Goal: Ask a question: Seek information or help from site administrators or community

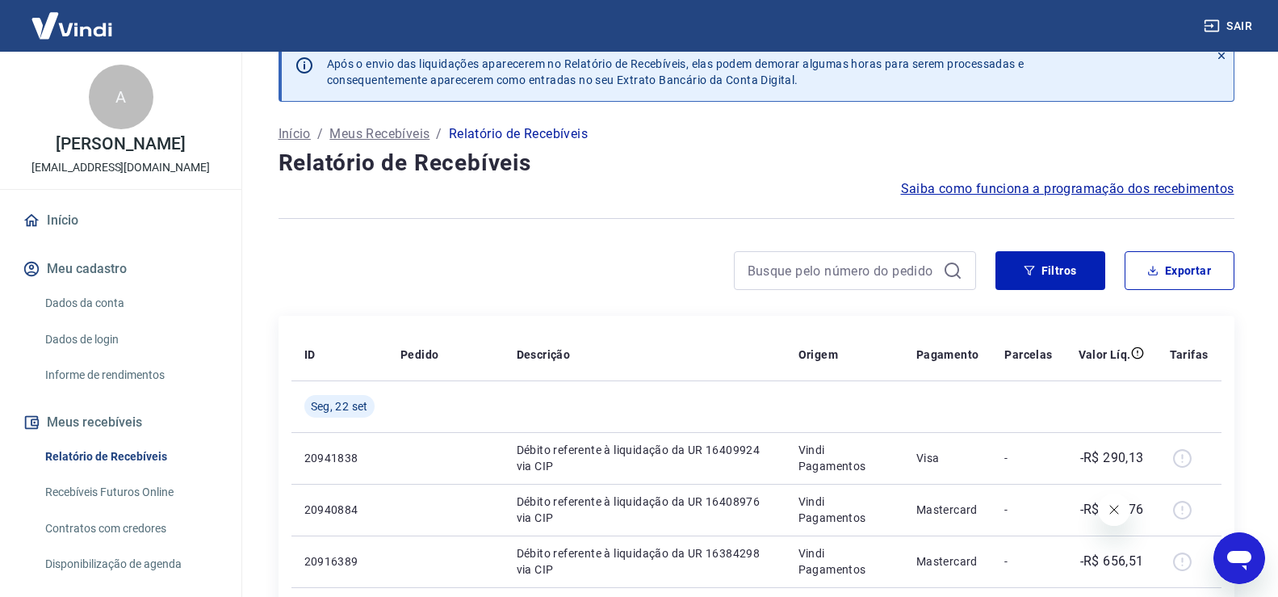
scroll to position [81, 0]
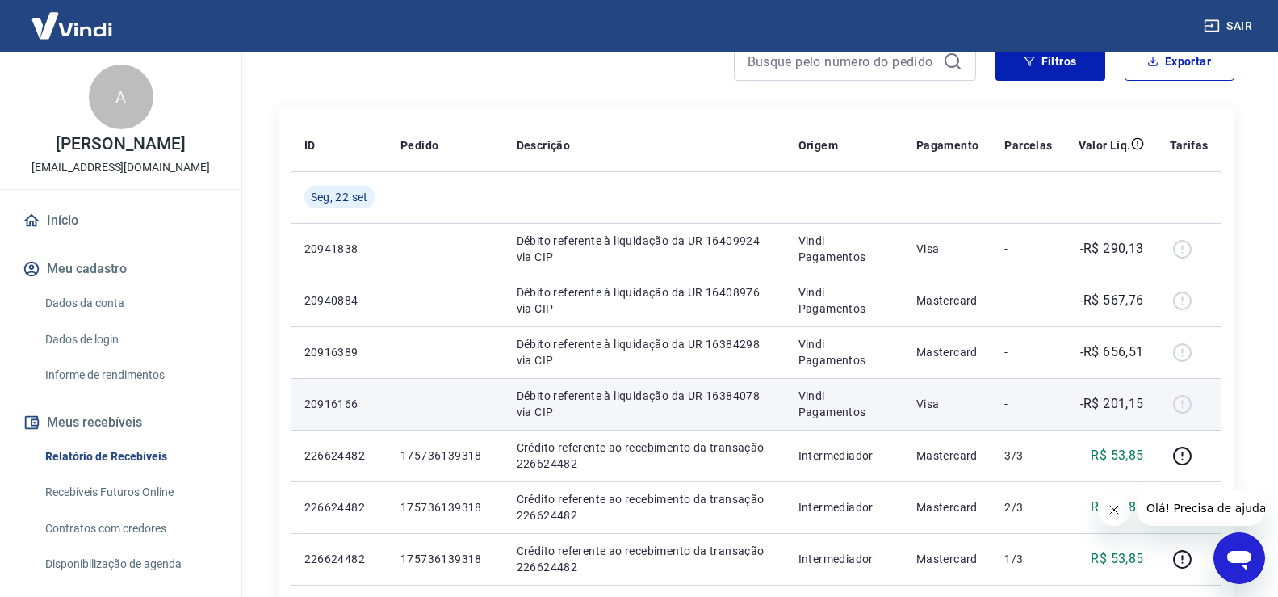
scroll to position [242, 0]
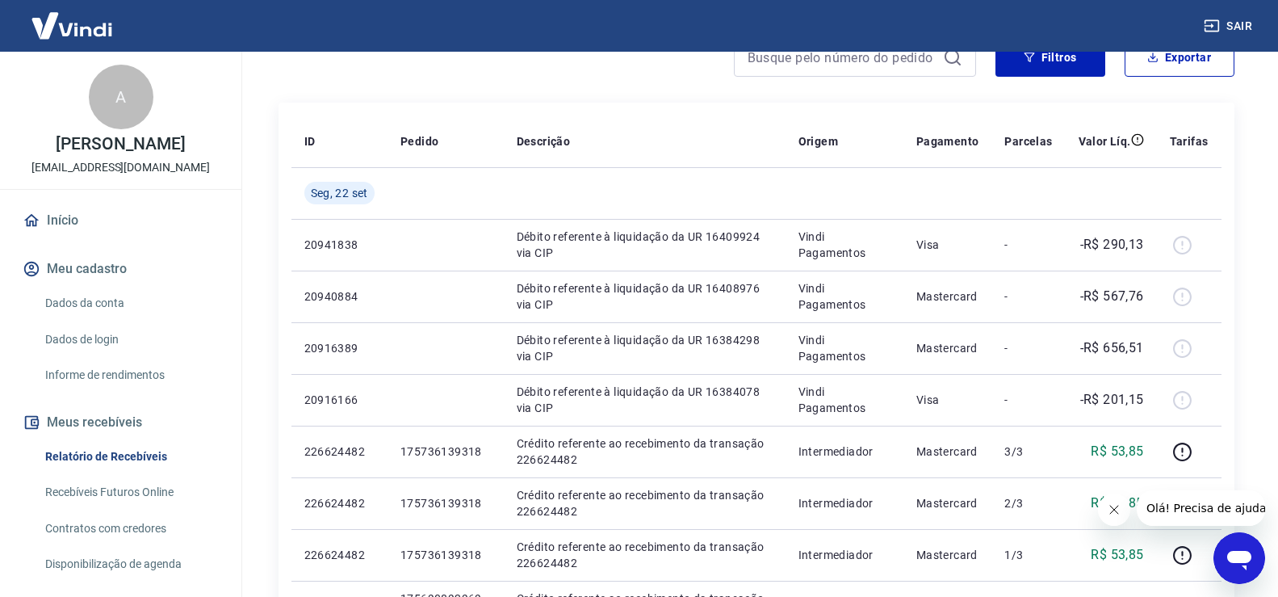
click at [1237, 545] on icon "Abrir janela de mensagens" at bounding box center [1238, 557] width 29 height 29
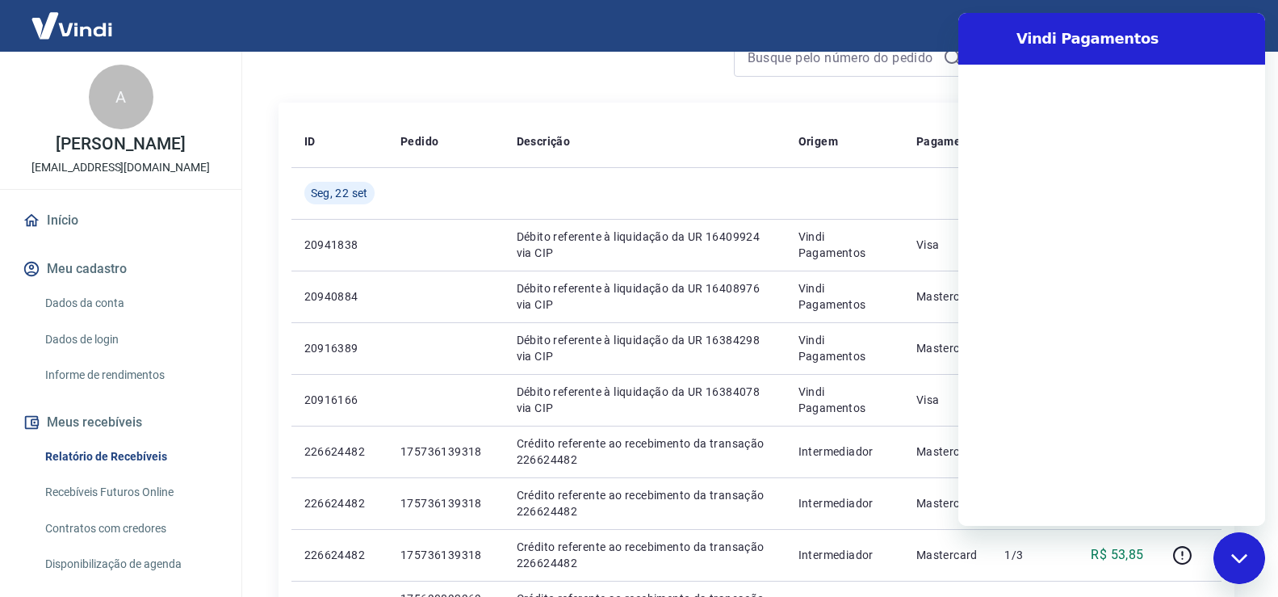
scroll to position [0, 0]
click at [1245, 567] on div "Fechar janela de mensagens" at bounding box center [1239, 558] width 48 height 48
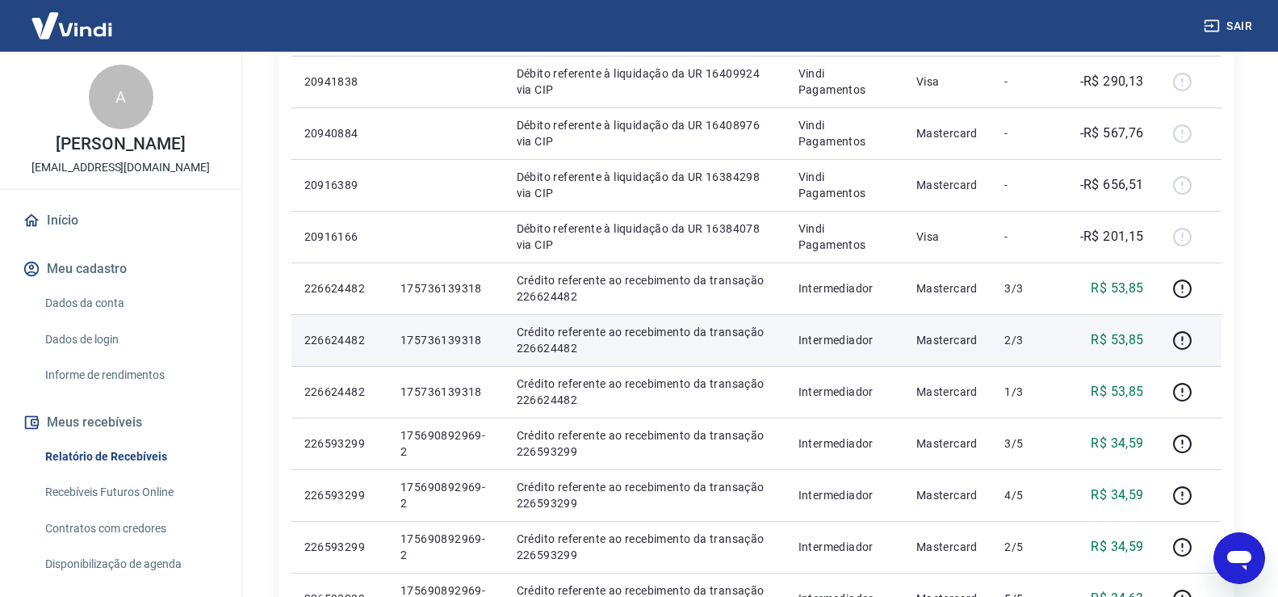
scroll to position [323, 0]
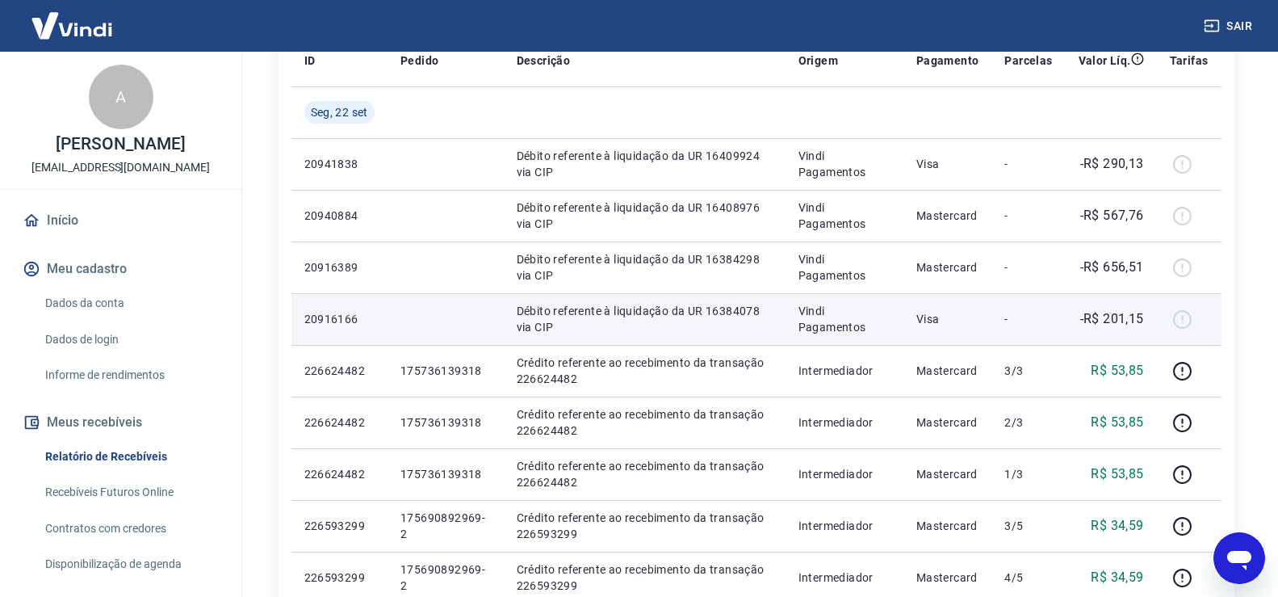
drag, startPoint x: 1145, startPoint y: 315, endPoint x: 1186, endPoint y: 312, distance: 41.2
click at [1146, 315] on td "-R$ 201,15" at bounding box center [1110, 319] width 91 height 52
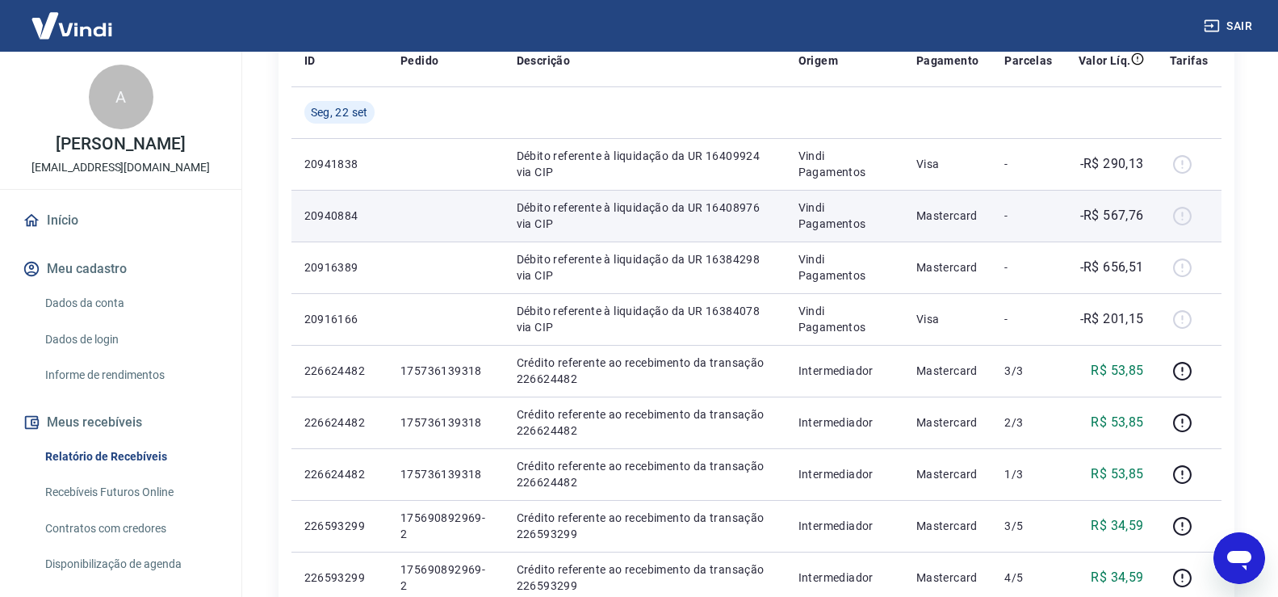
drag, startPoint x: 1186, startPoint y: 179, endPoint x: 1188, endPoint y: 195, distance: 15.5
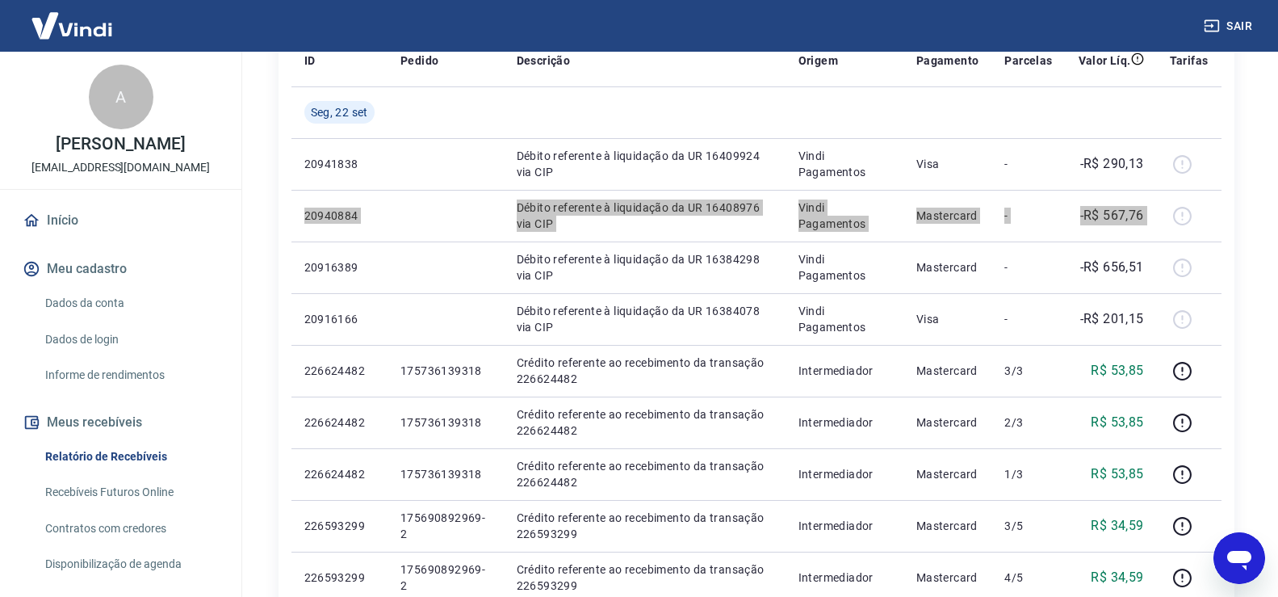
click at [1245, 546] on icon "Abrir janela de mensagens" at bounding box center [1238, 557] width 29 height 29
type textarea "x"
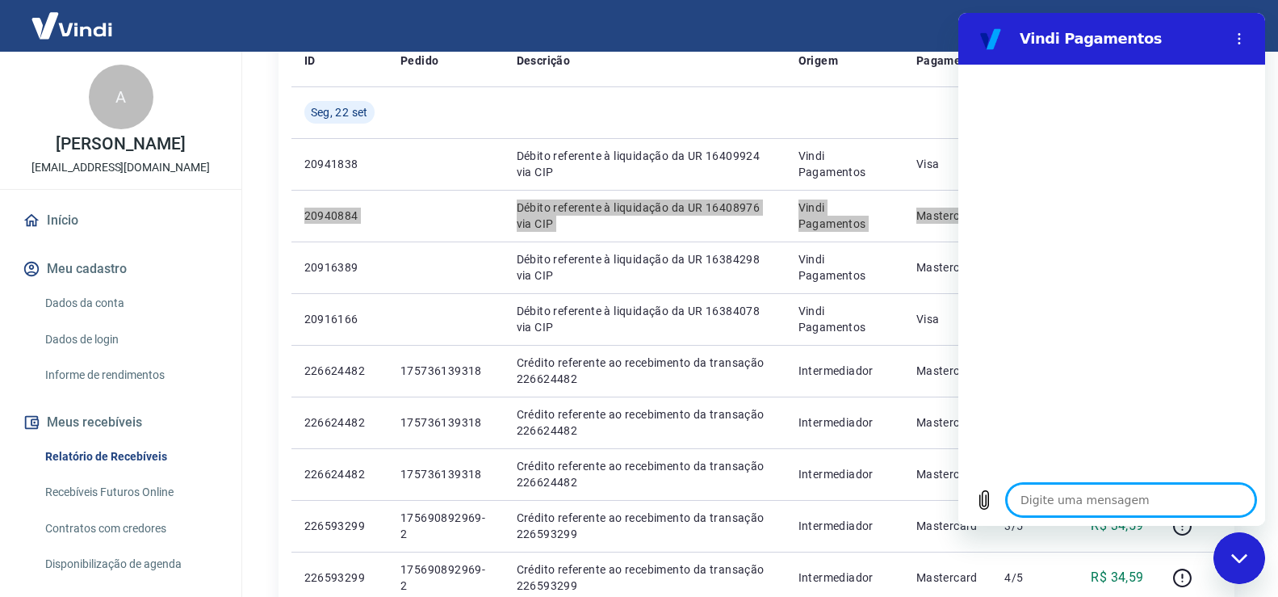
click at [1120, 495] on textarea at bounding box center [1131, 500] width 249 height 32
type textarea "B"
type textarea "x"
type textarea "Bo"
type textarea "x"
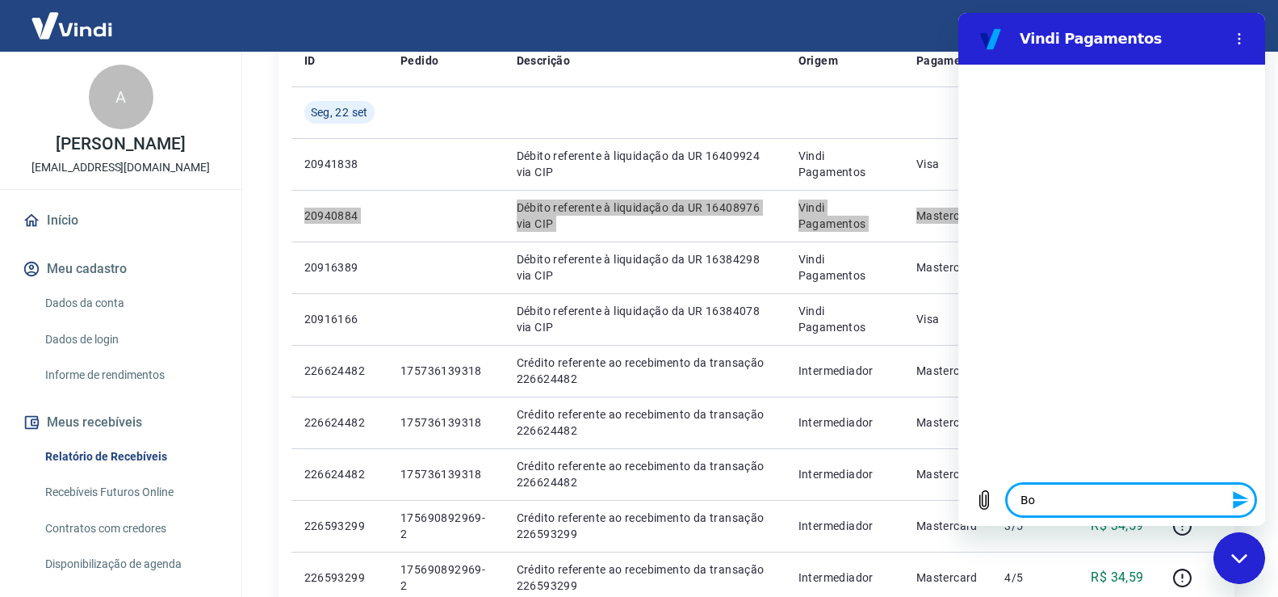
type textarea "Boa"
type textarea "x"
type textarea "Boa"
type textarea "x"
type textarea "Boa t"
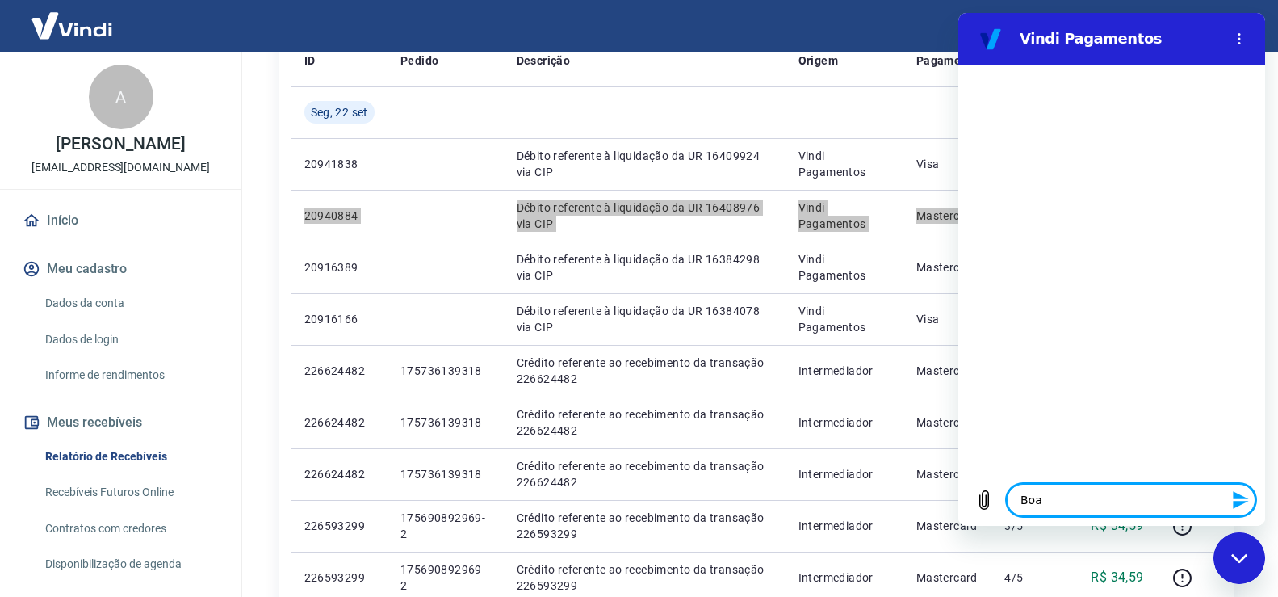
type textarea "x"
type textarea "Boa ta"
type textarea "x"
type textarea "Boa tar"
type textarea "x"
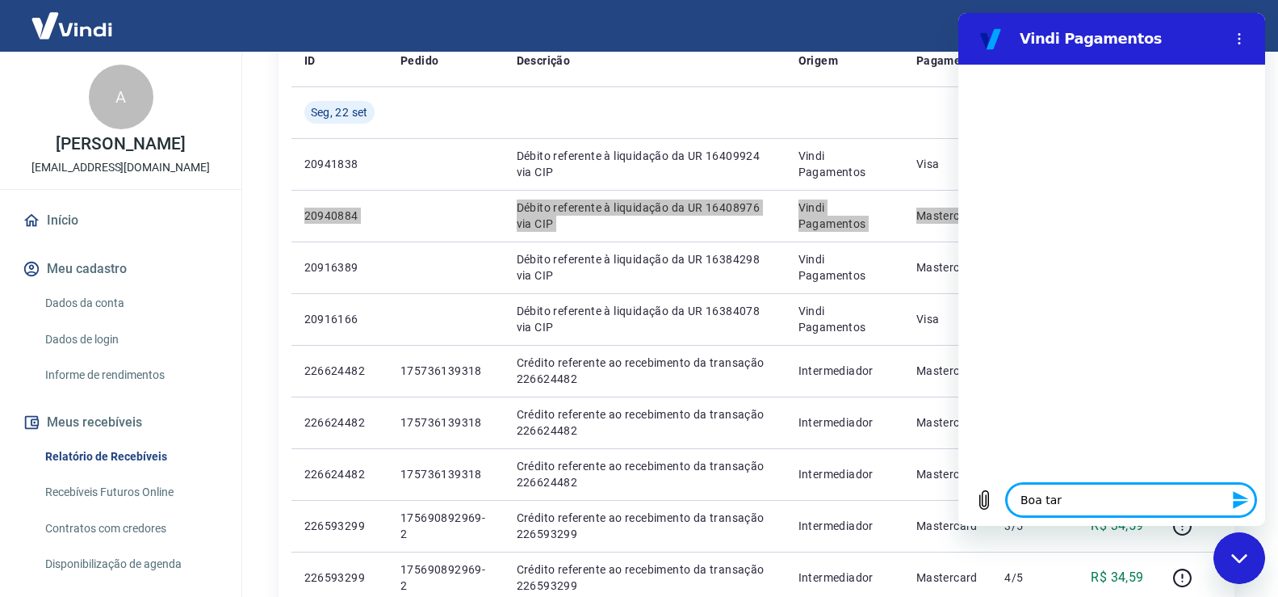
type textarea "Boa tard"
type textarea "x"
type textarea "Boa tarde"
type textarea "x"
type textarea "Boa tarde,"
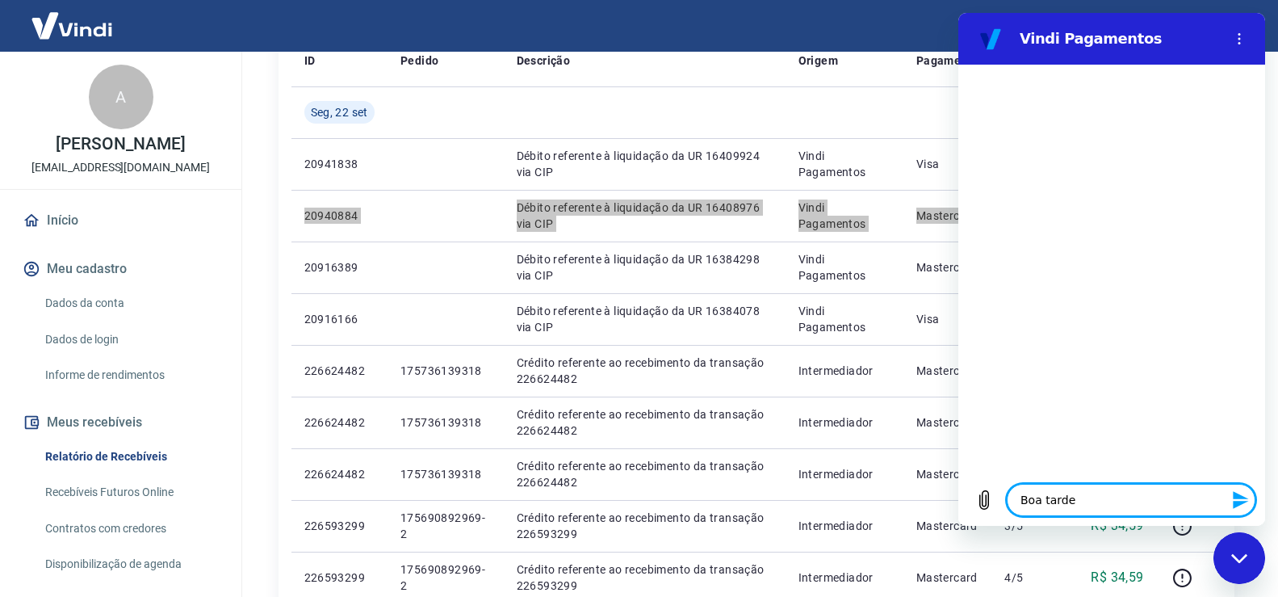
type textarea "x"
type textarea "Boa tarde,"
type textarea "x"
type textarea "Boa tarde, t"
type textarea "x"
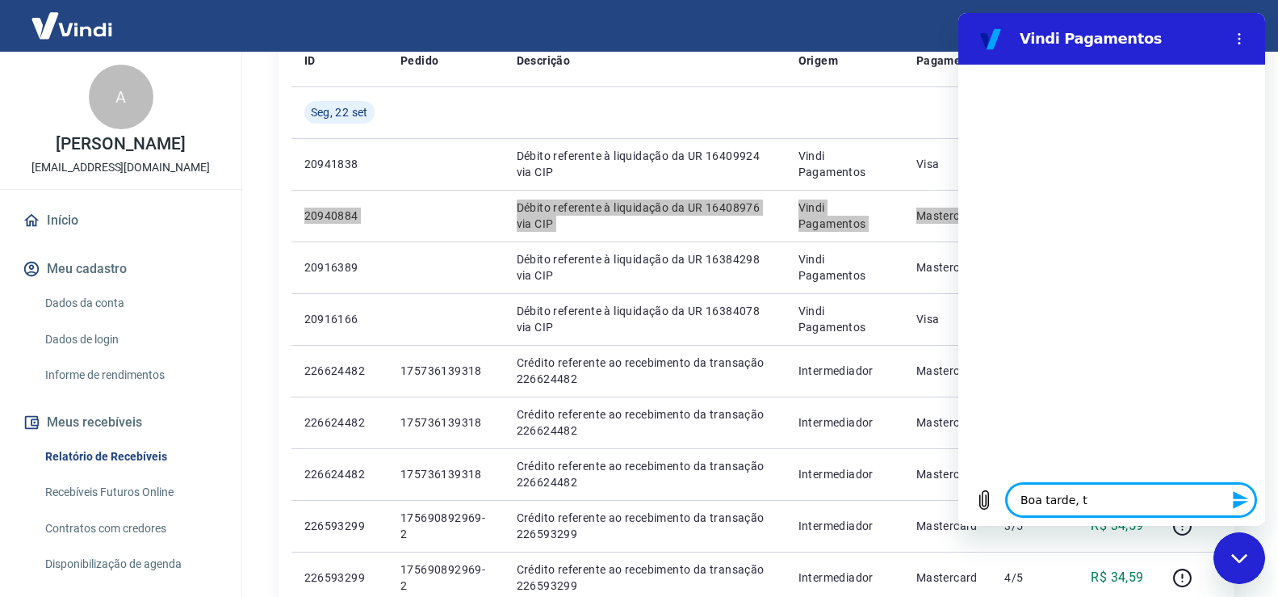
type textarea "Boa tarde, tu"
type textarea "x"
type textarea "Boa tarde, tud"
type textarea "x"
type textarea "Boa tarde, tudo"
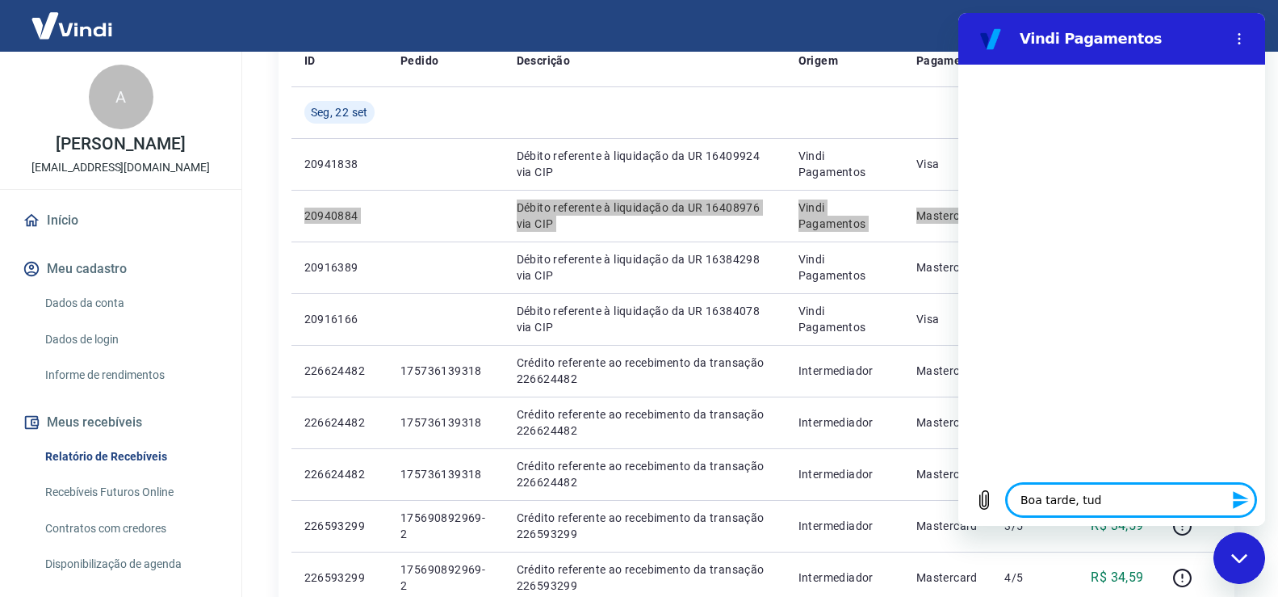
type textarea "x"
type textarea "Boa tarde, tudo"
type textarea "x"
type textarea "Boa tarde, tudo b"
type textarea "x"
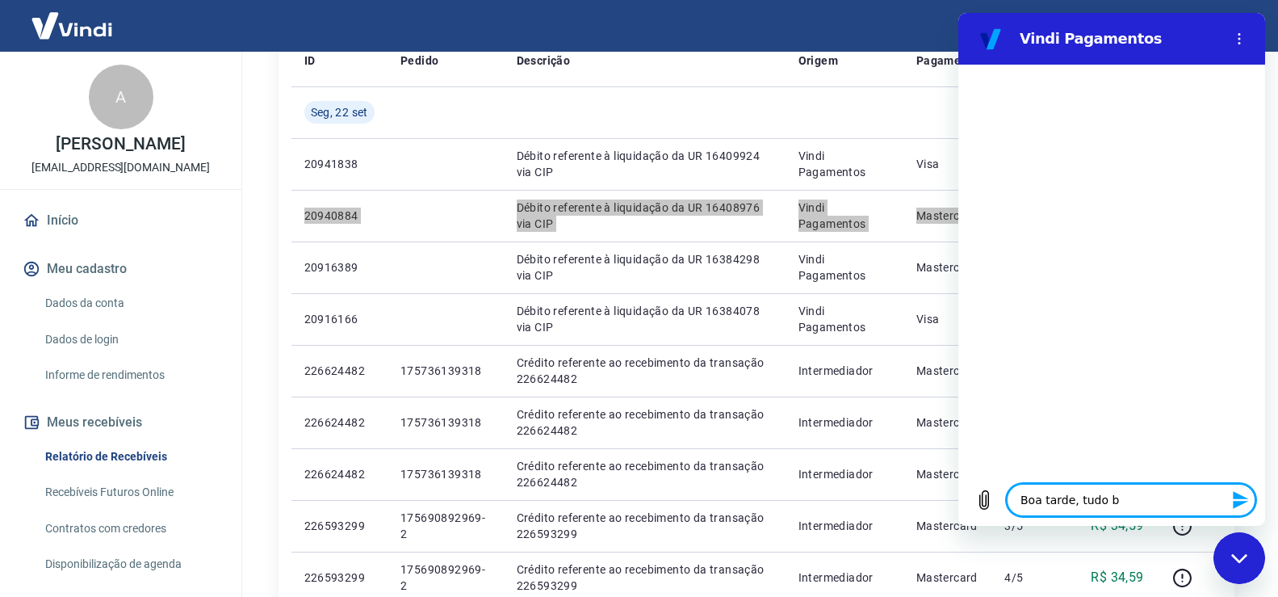
type textarea "Boa tarde, tudo be"
type textarea "x"
type textarea "Boa tarde, tudo bem"
type textarea "x"
type textarea "Boa tarde, tudo bem?"
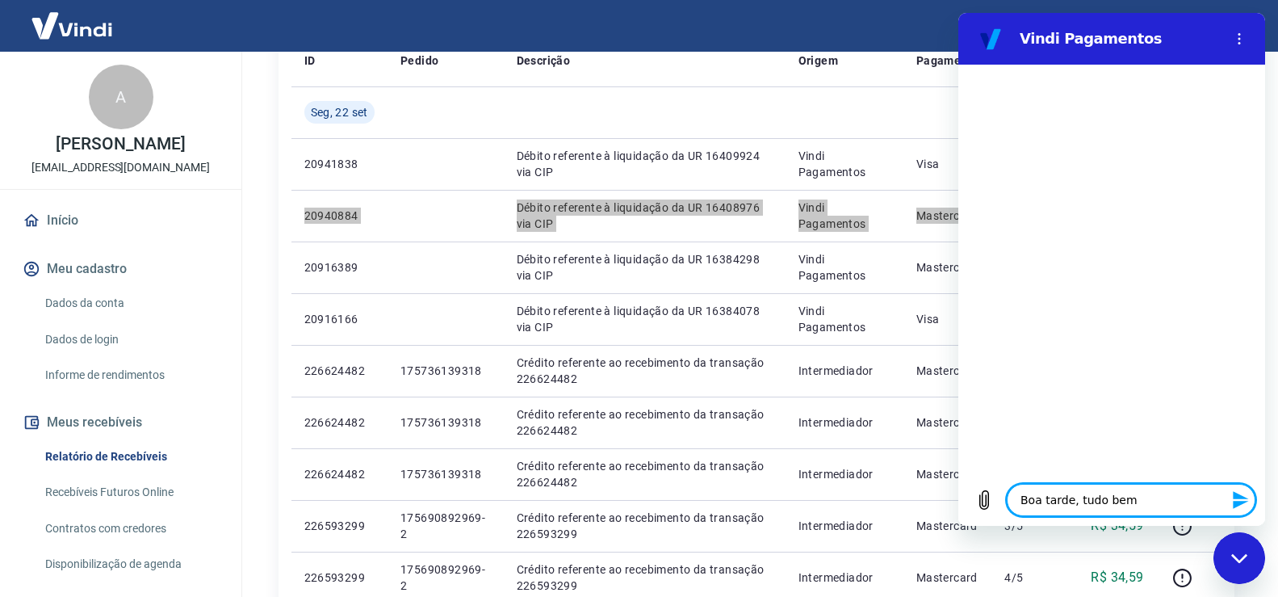
type textarea "x"
type textarea "C"
type textarea "x"
type textarea "Cp"
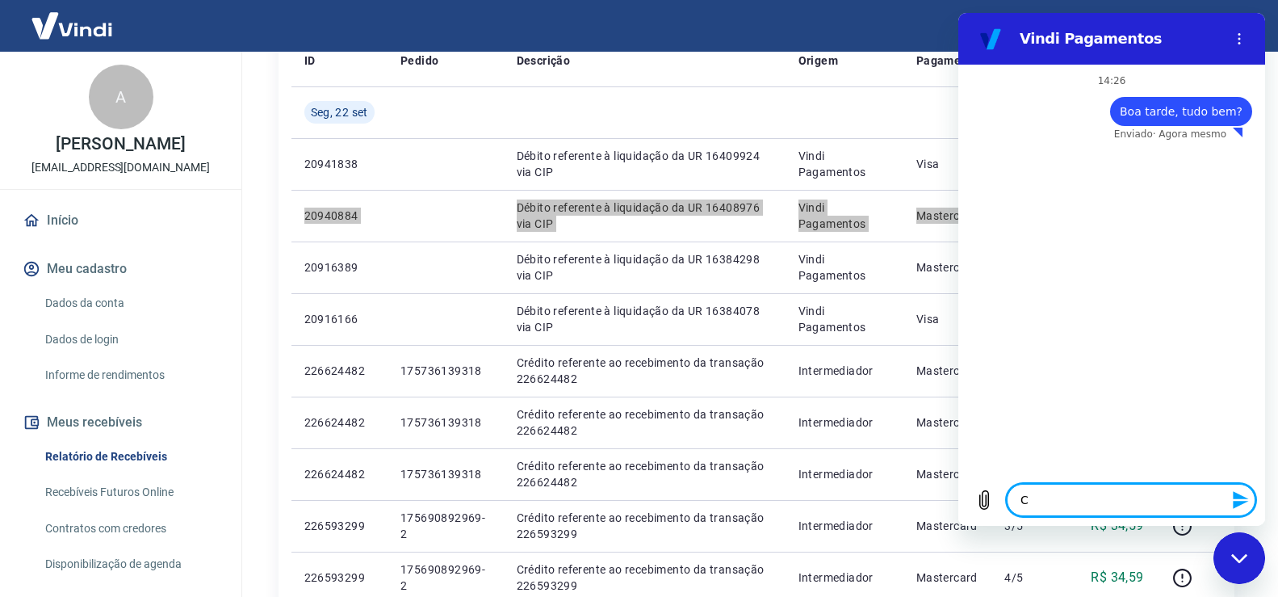
type textarea "x"
type textarea "C"
type textarea "x"
type textarea "Co"
type textarea "x"
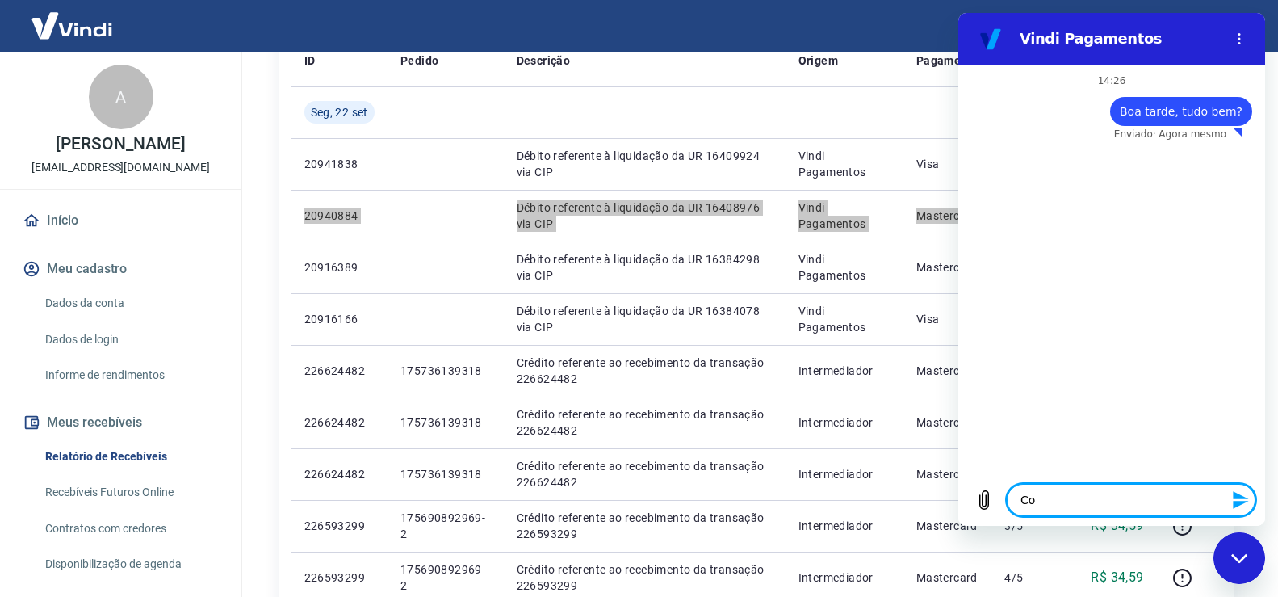
type textarea "Com"
type textarea "x"
type textarea "Como"
type textarea "x"
type textarea "Como"
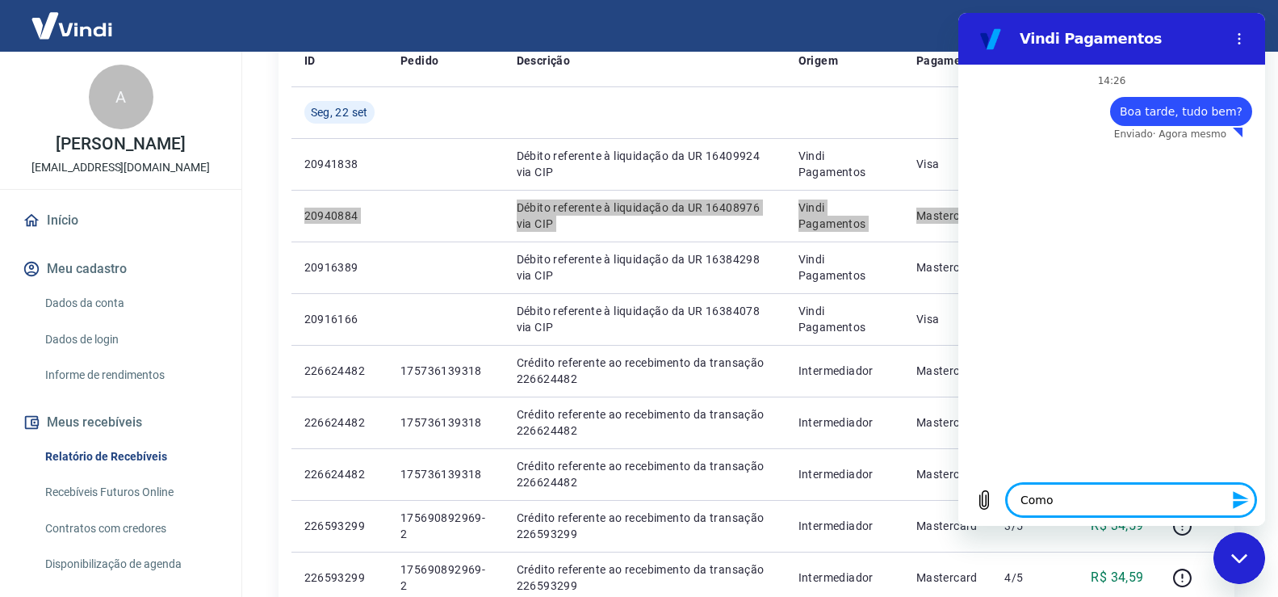
type textarea "x"
type textarea "Como v"
type textarea "x"
type textarea "Como ve"
type textarea "x"
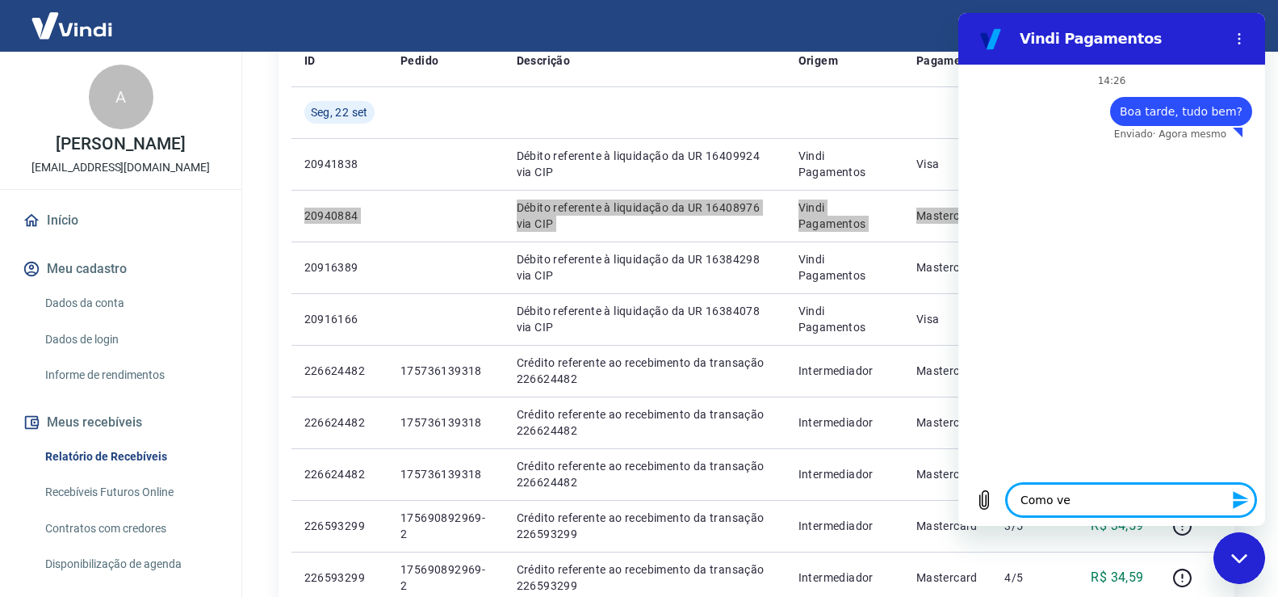
type textarea "Como vej"
type textarea "x"
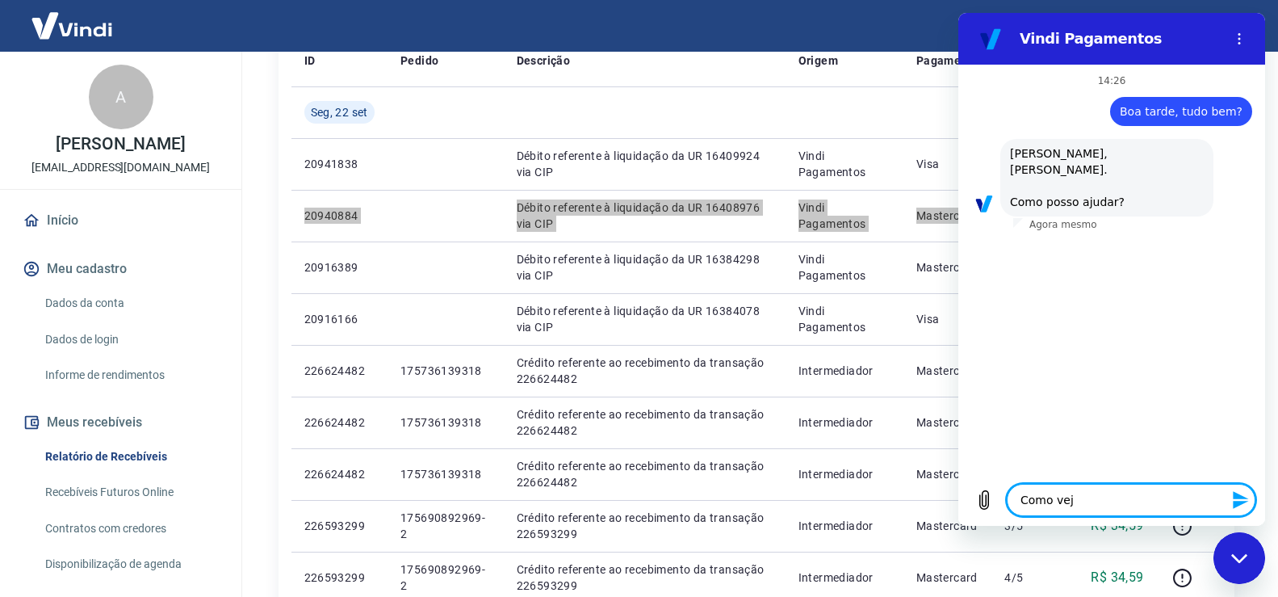
type textarea "Como vejo"
type textarea "x"
type textarea "Como vejo"
type textarea "x"
type textarea "Como vejo a"
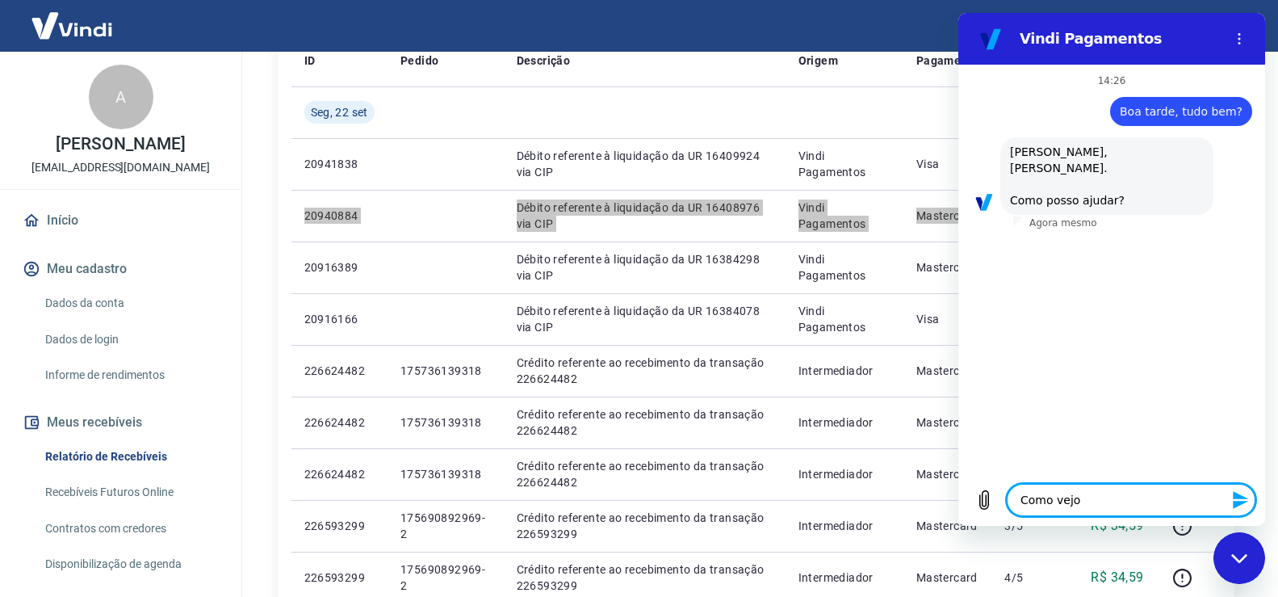
type textarea "x"
type textarea "Como vejo a"
type textarea "x"
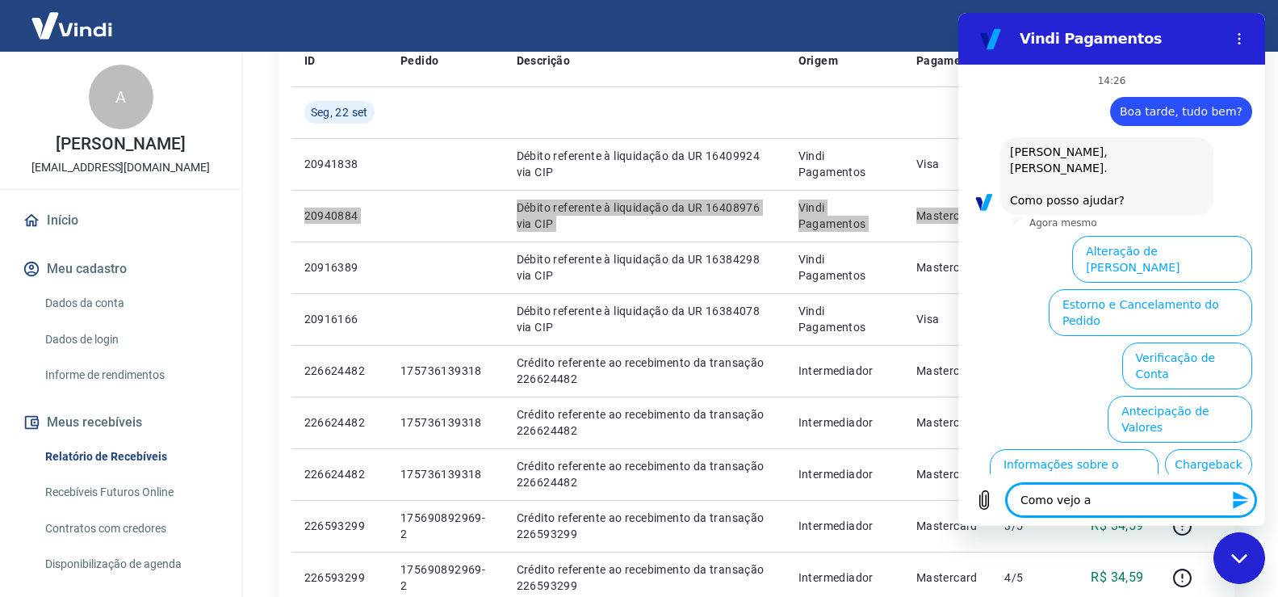
scroll to position [77, 0]
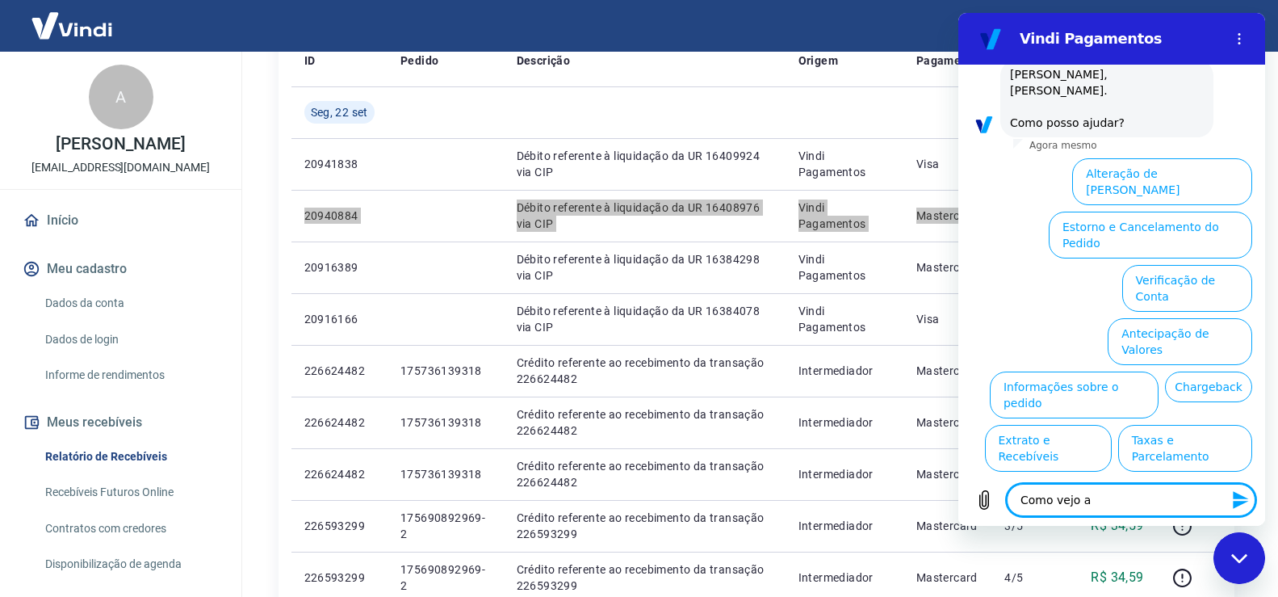
type textarea "Como vejo a t"
type textarea "x"
type textarea "Como vejo a ta"
type textarea "x"
type textarea "Como vejo a tax"
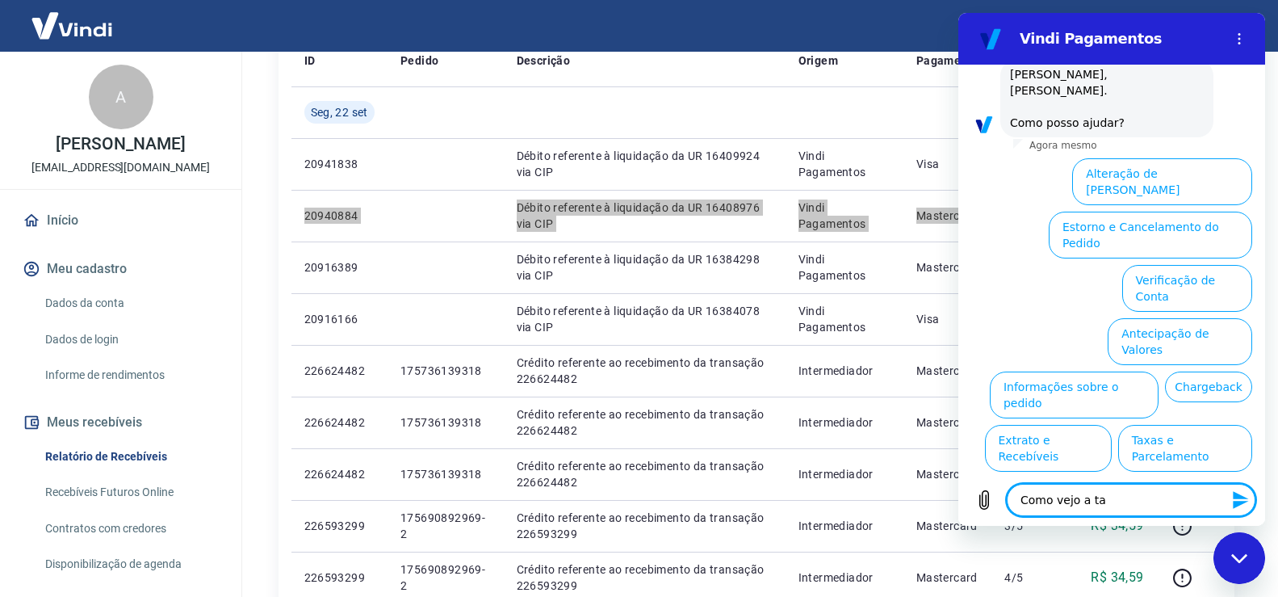
type textarea "x"
type textarea "Como vejo a taxa"
type textarea "x"
type textarea "Como vejo a taxas"
type textarea "x"
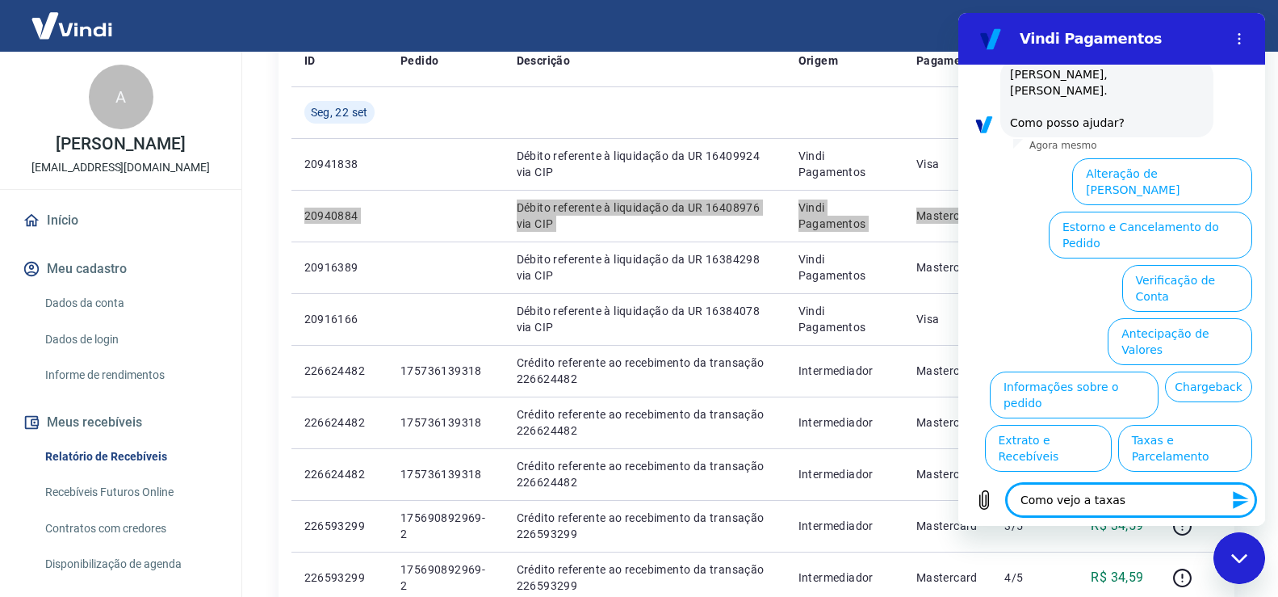
type textarea "Como vejo a taxas"
type textarea "x"
type textarea "Como vejo a taxas"
click at [1155, 265] on button "Verificação de Conta" at bounding box center [1187, 288] width 130 height 47
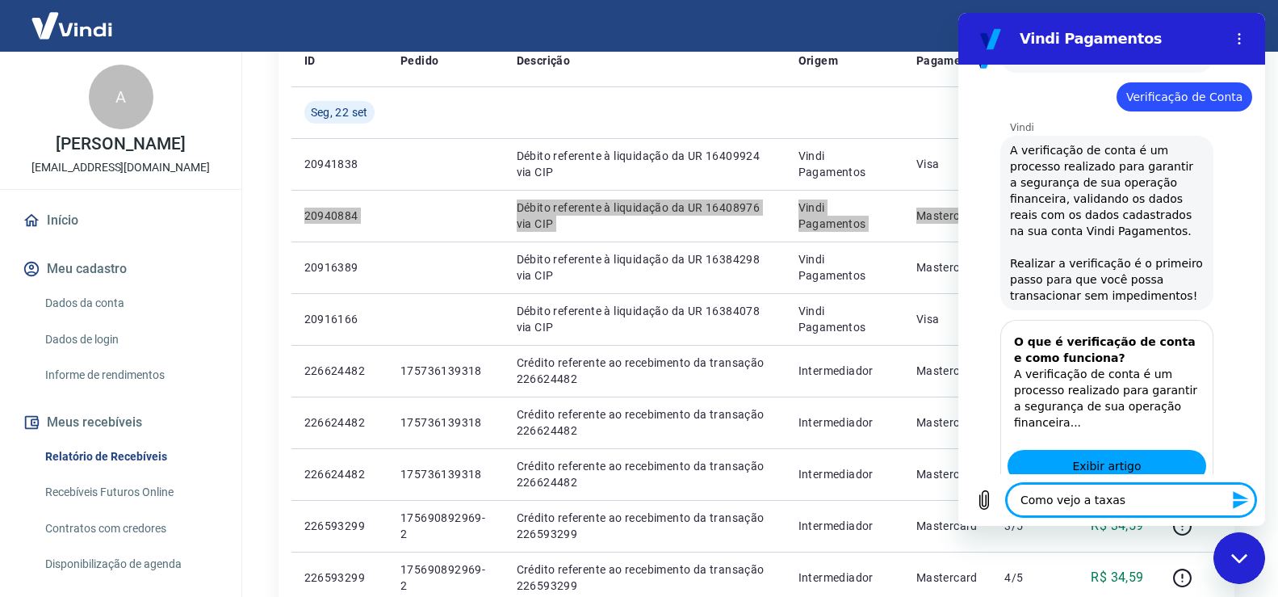
type textarea "x"
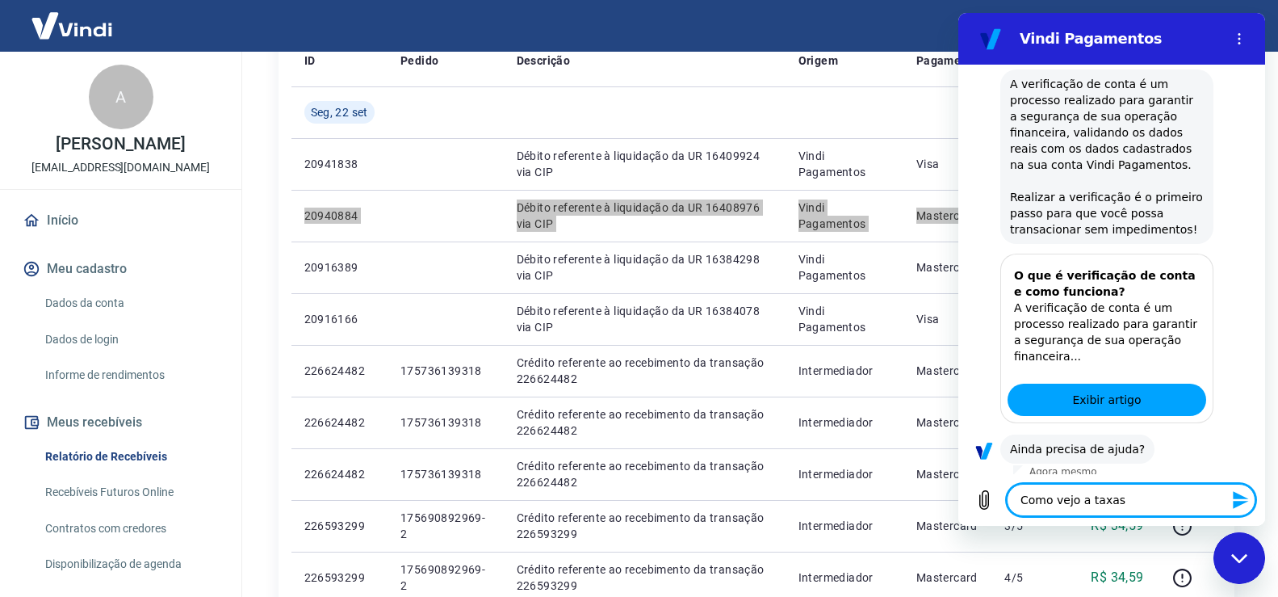
scroll to position [237, 0]
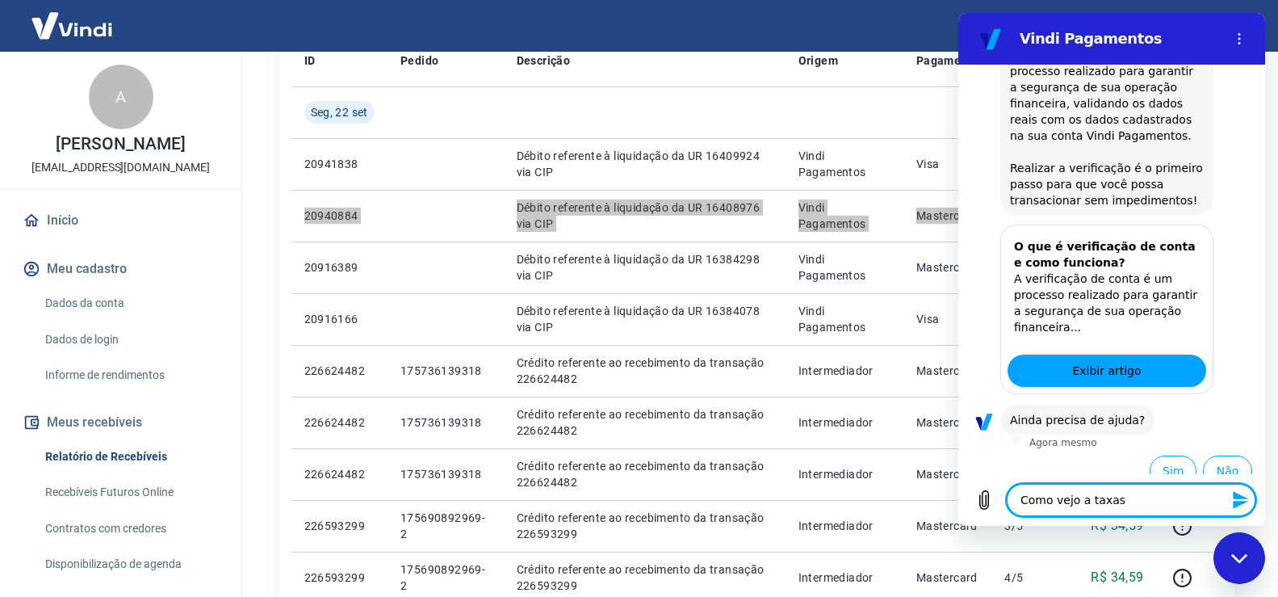
type textarea "Como vejo a taxas u"
type textarea "x"
type textarea "Como vejo a taxas"
type textarea "x"
type textarea "Como vejo a taxas q"
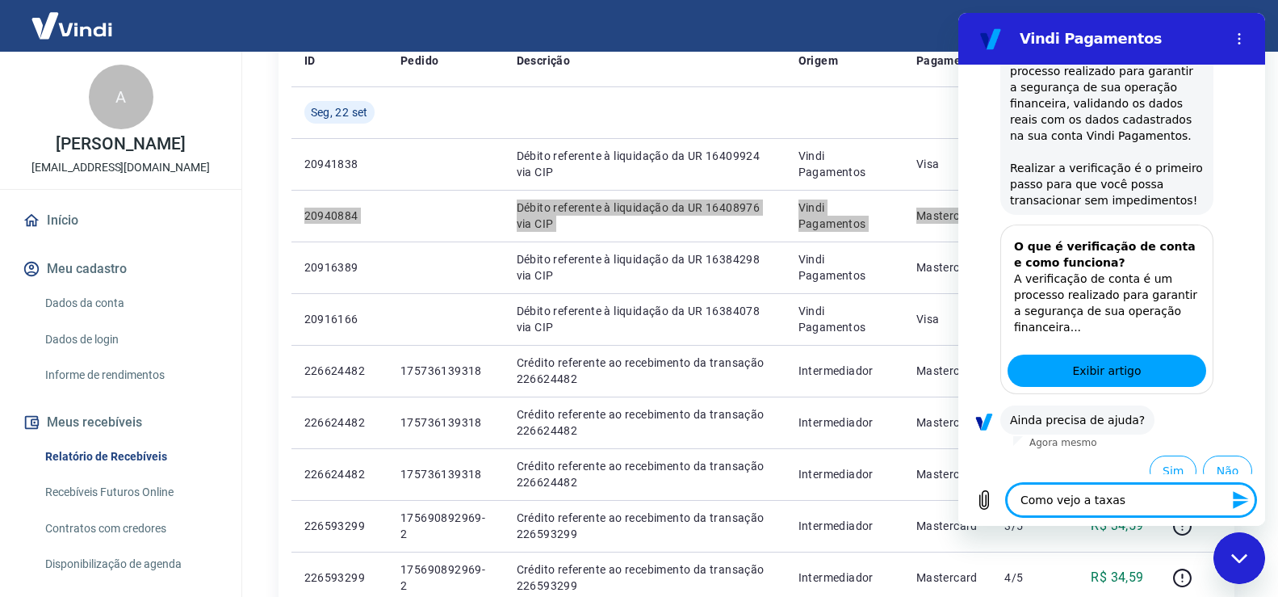
type textarea "x"
type textarea "Como vejo a taxas qu"
type textarea "x"
type textarea "Como vejo a taxas que"
type textarea "x"
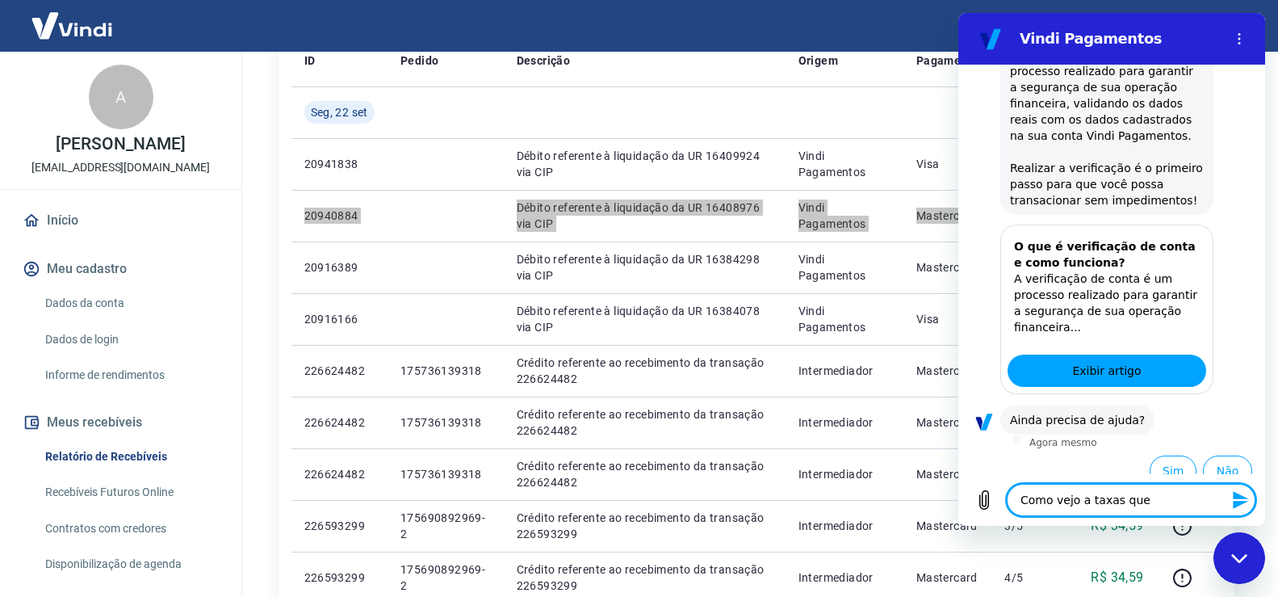
type textarea "Como vejo a taxas que"
type textarea "x"
type textarea "Como vejo a taxas que é"
type textarea "x"
type textarea "Como vejo a taxas que é"
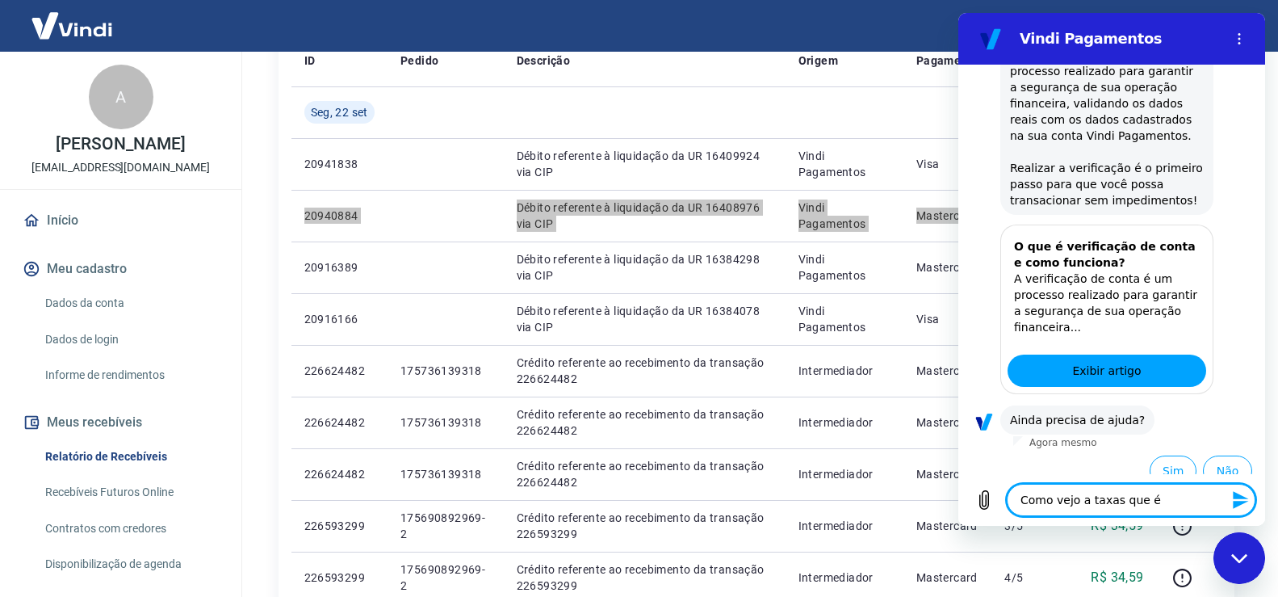
type textarea "x"
type textarea "Como vejo a taxas que é a"
type textarea "x"
type textarea "Como vejo a taxas que é ap"
type textarea "x"
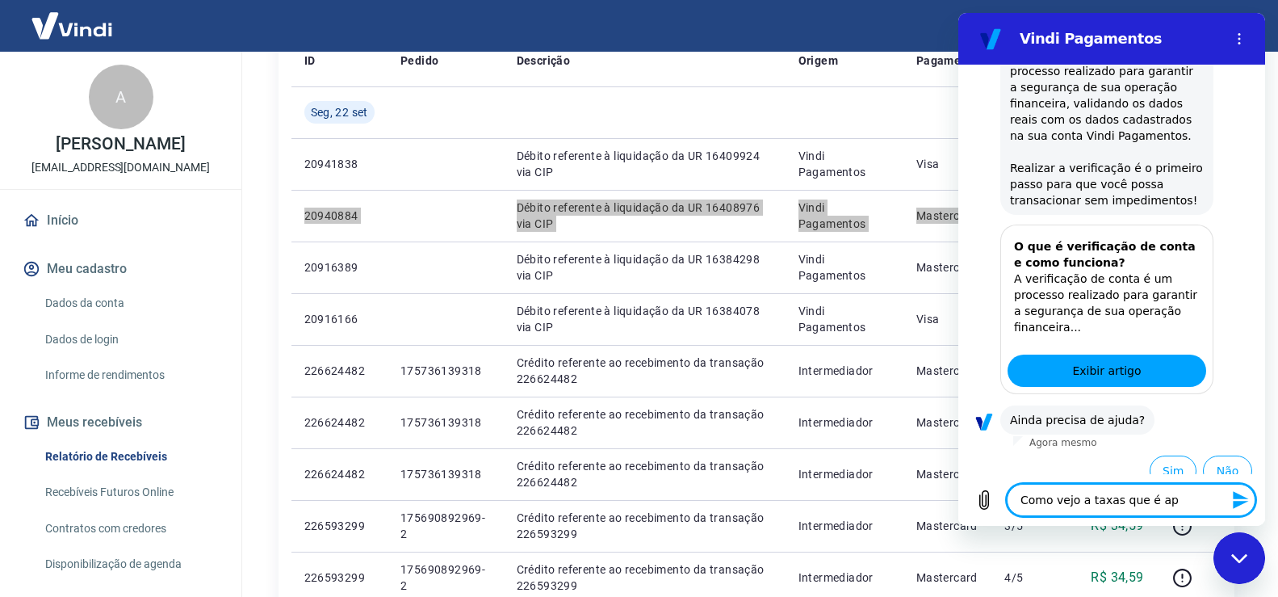
type textarea "Como vejo a taxas que é apl"
type textarea "x"
type textarea "Como vejo a taxas que é aplio"
type textarea "x"
type textarea "Como vejo a taxas que é aplioc"
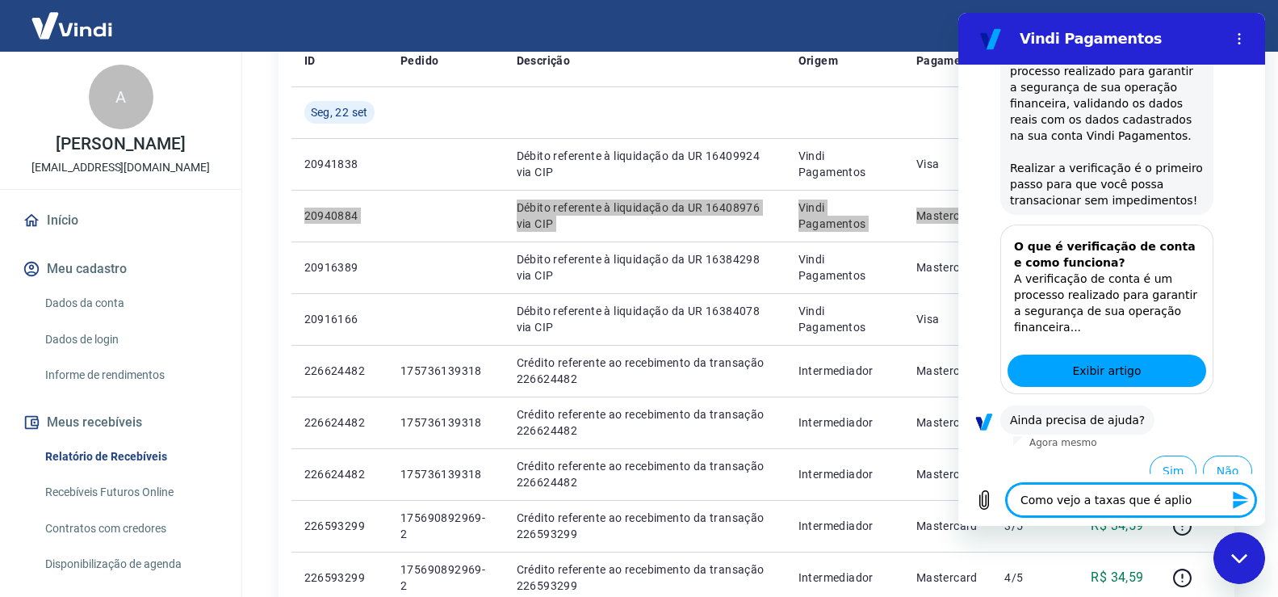
type textarea "x"
type textarea "Como vejo a taxas que é aplio"
type textarea "x"
type textarea "Como vejo a taxas que é apli"
type textarea "x"
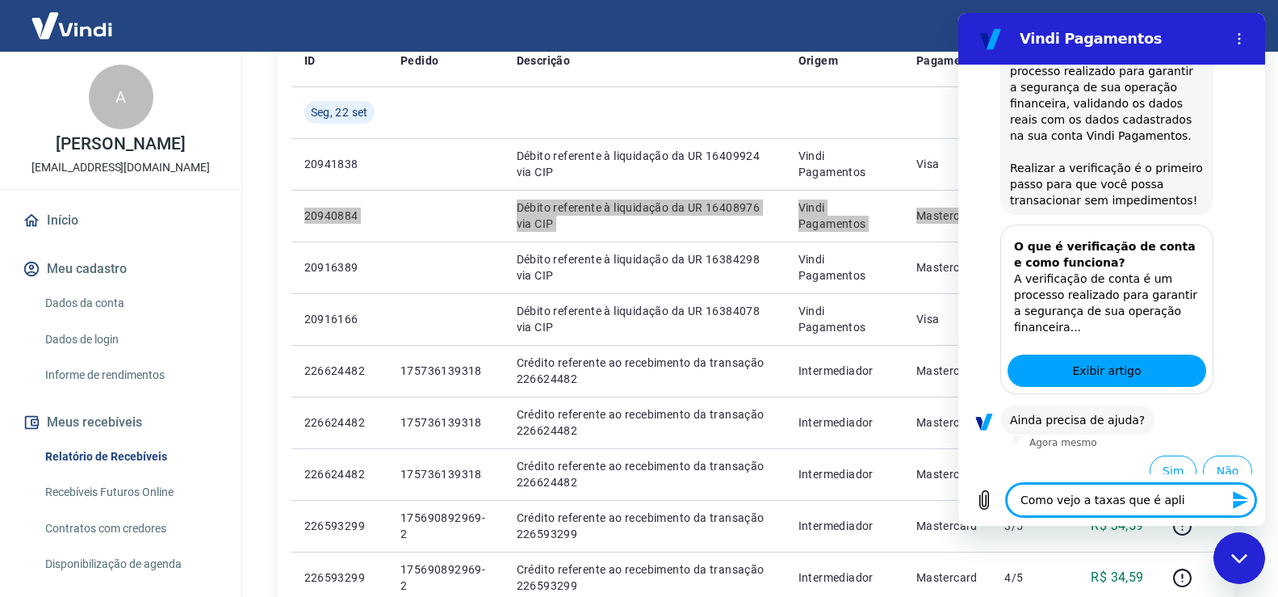
type textarea "Como vejo a taxas que é aplic"
type textarea "x"
type textarea "Como vejo a taxas que é aplica"
type textarea "x"
type textarea "Como vejo a taxas que é aplicad"
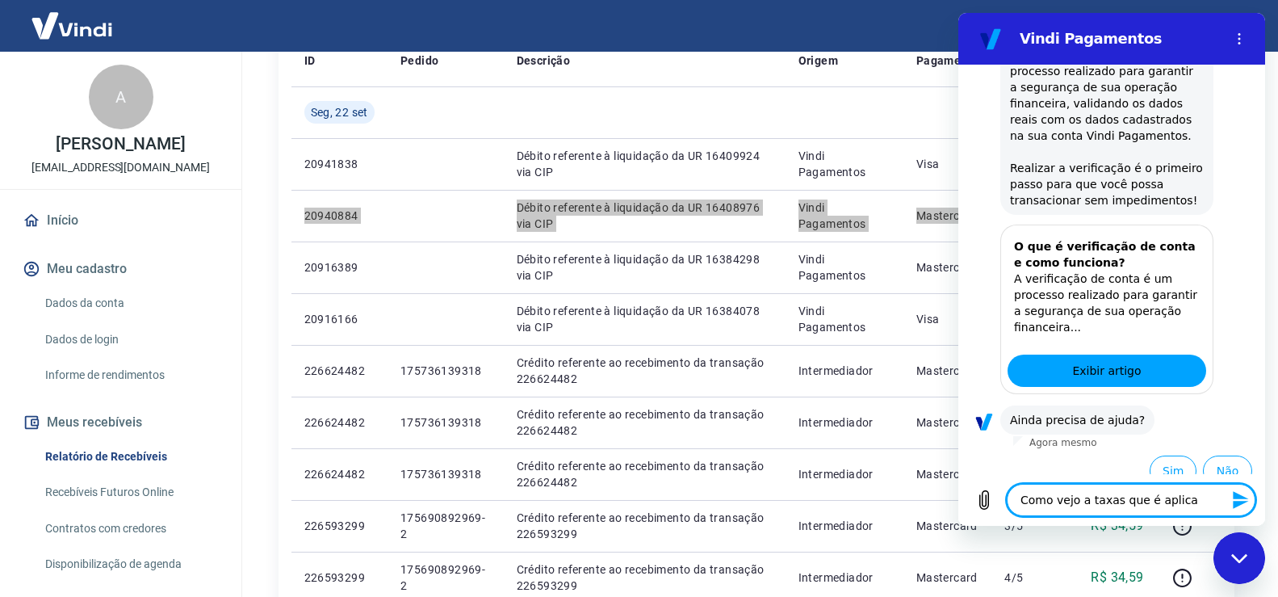
type textarea "x"
type textarea "Como vejo a taxas que é aplicada"
type textarea "x"
type textarea "Como vejo a taxas que é aplicadas"
type textarea "x"
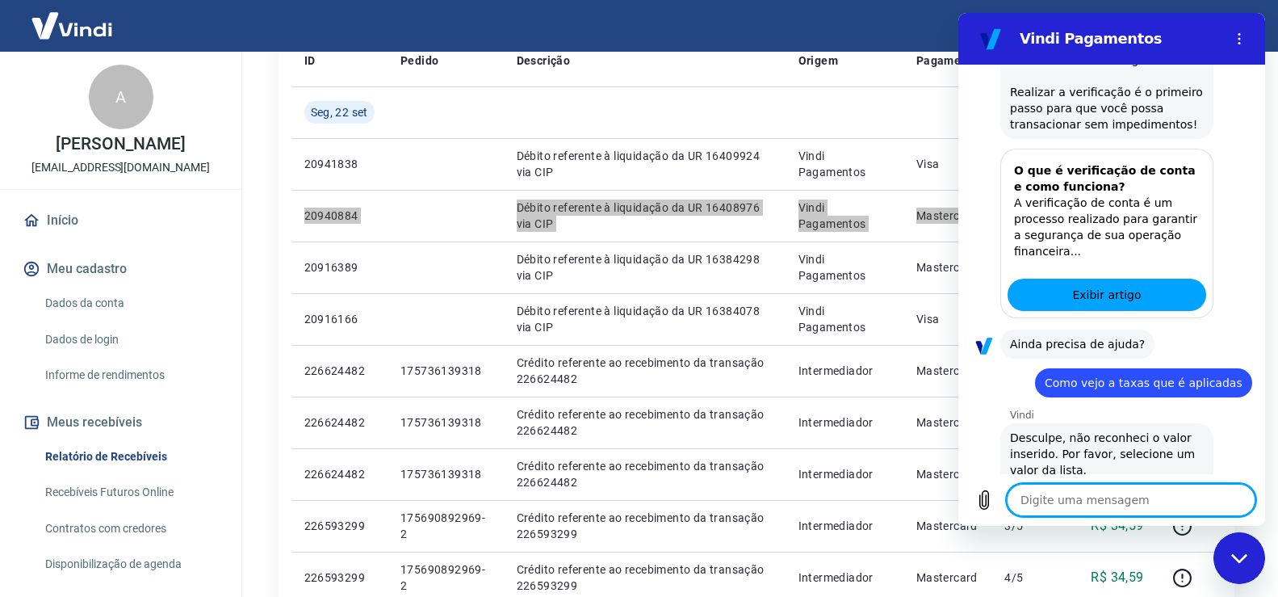
type textarea "x"
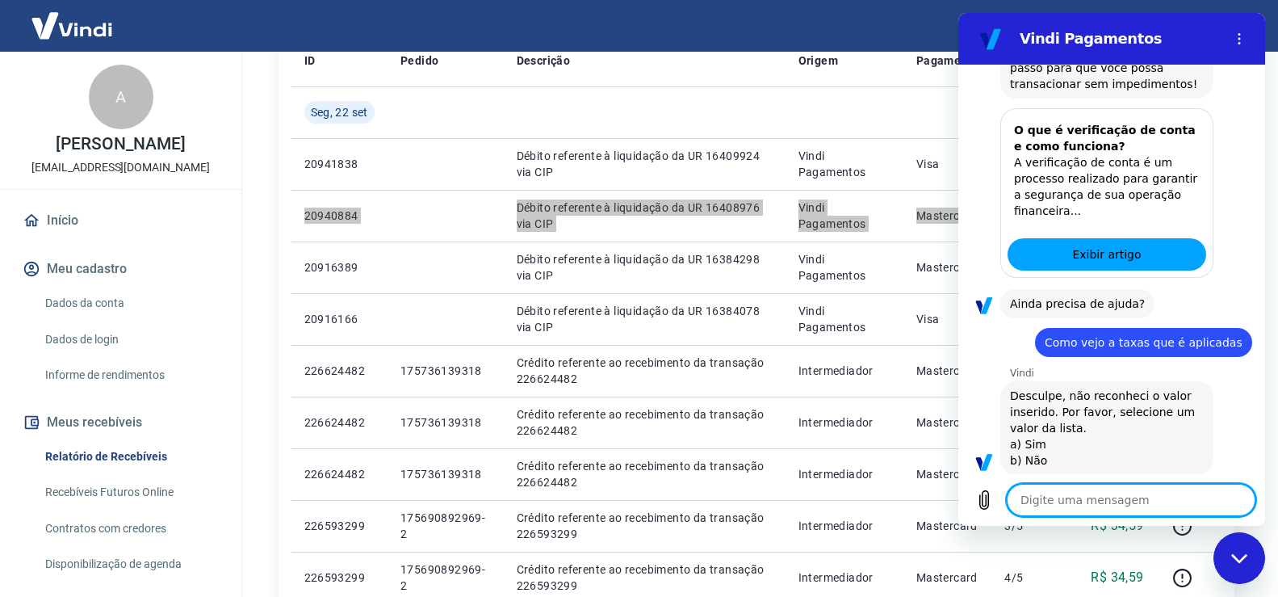
scroll to position [357, 0]
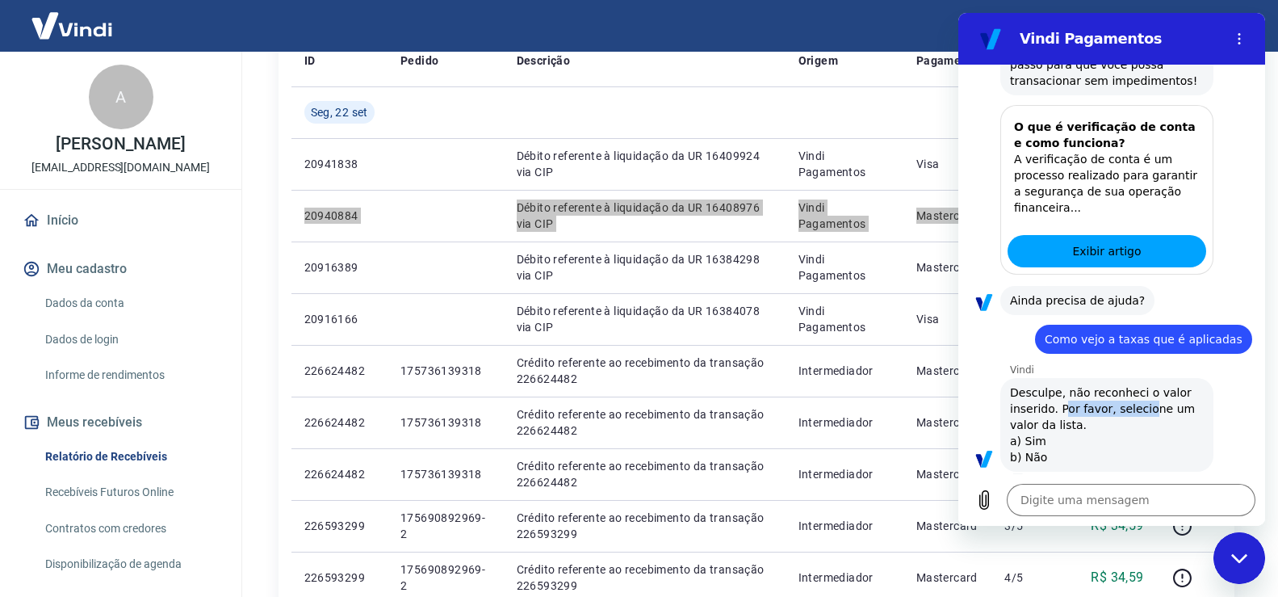
drag, startPoint x: 1125, startPoint y: 396, endPoint x: 1140, endPoint y: 396, distance: 14.5
click at [1141, 396] on span "Desculpe, não reconheci o valor inserido. Por favor, selecione um valor da list…" at bounding box center [1107, 424] width 194 height 81
drag, startPoint x: 1138, startPoint y: 396, endPoint x: 1128, endPoint y: 400, distance: 11.2
click at [1136, 397] on span "Desculpe, não reconheci o valor inserido. Por favor, selecione um valor da list…" at bounding box center [1107, 424] width 194 height 81
click at [1050, 477] on div "Digite uma mensagem x" at bounding box center [1111, 500] width 307 height 52
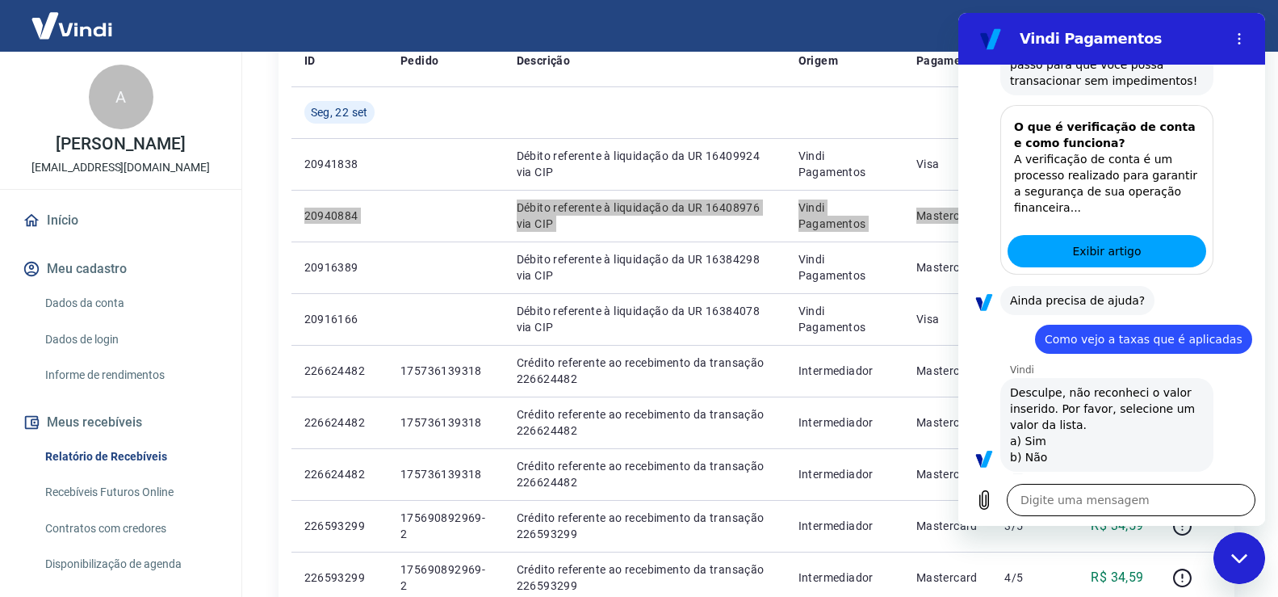
click at [1051, 488] on textarea at bounding box center [1131, 500] width 249 height 32
type textarea "b"
type textarea "x"
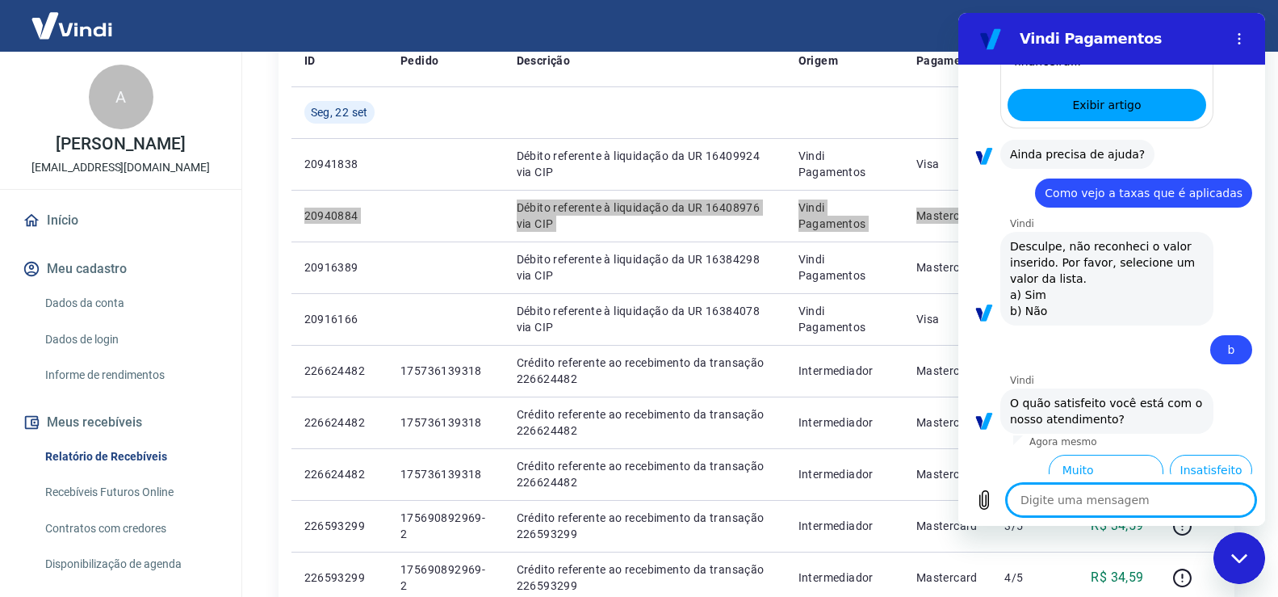
scroll to position [539, 0]
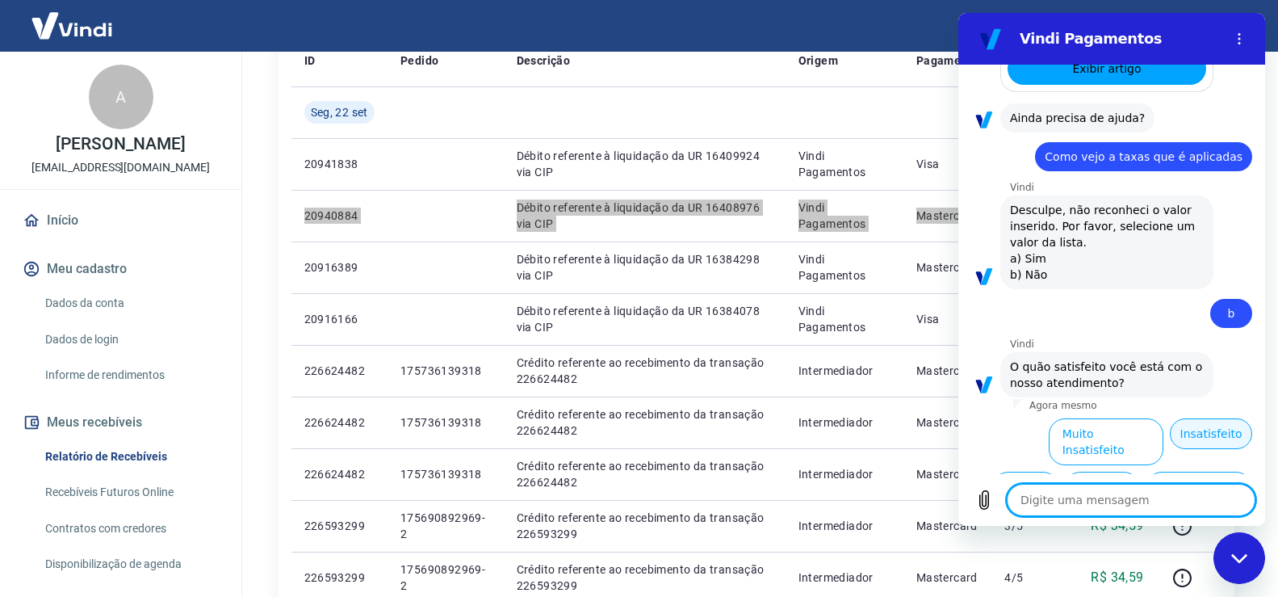
click at [1175, 418] on button "Insatisfeito" at bounding box center [1211, 433] width 82 height 31
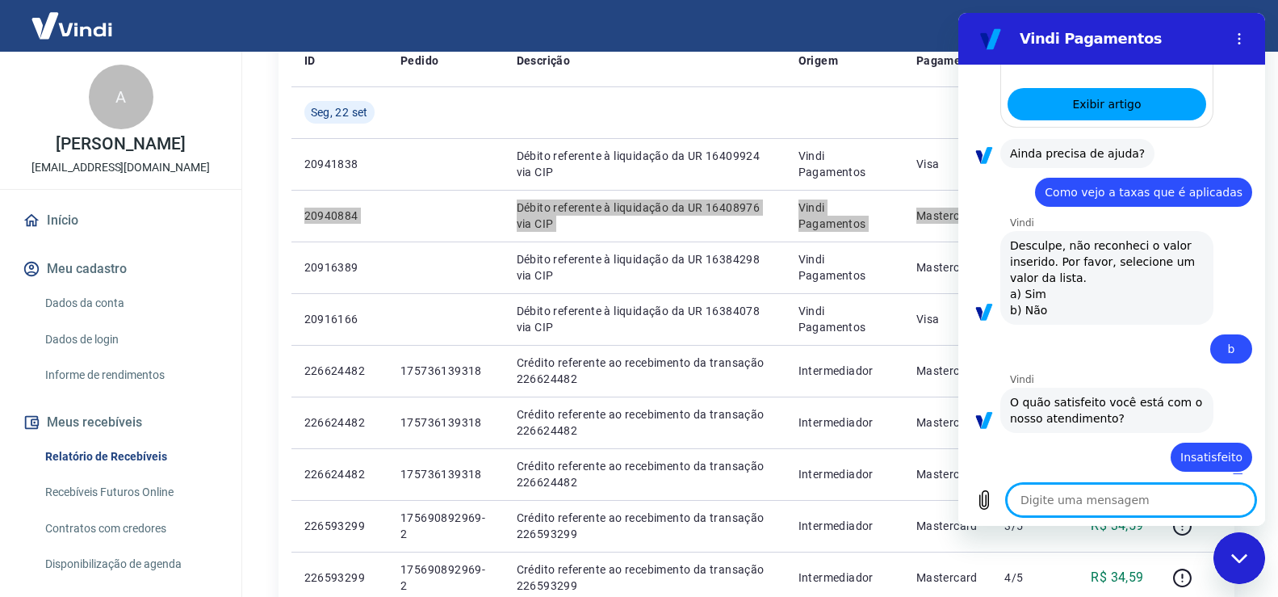
type textarea "x"
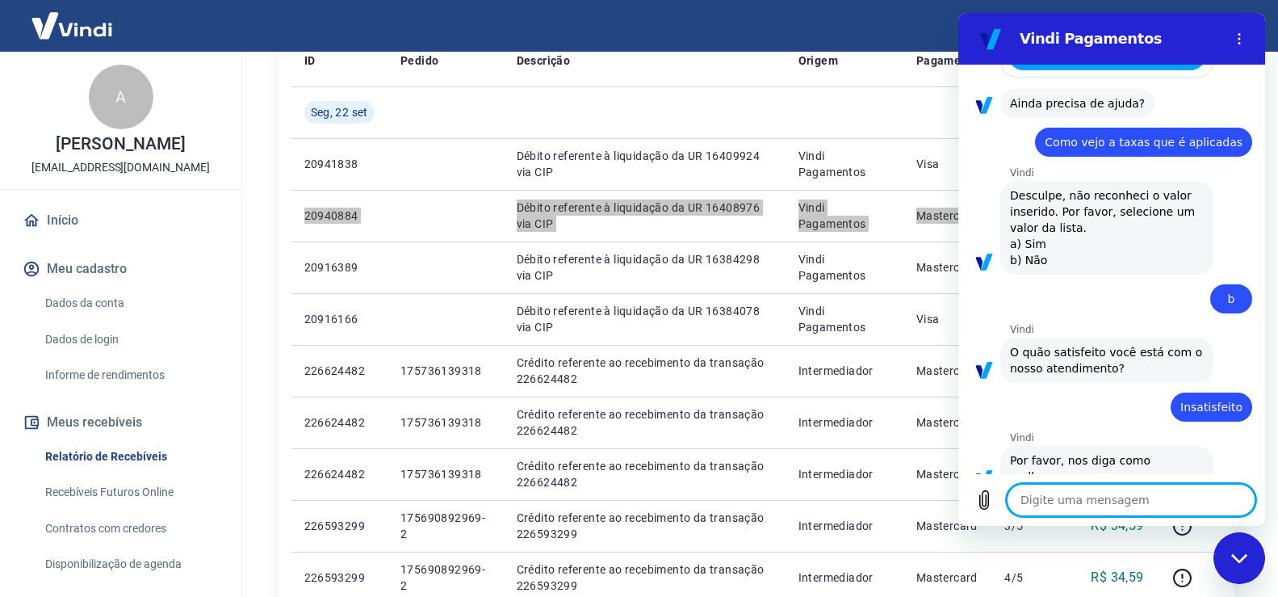
scroll to position [557, 0]
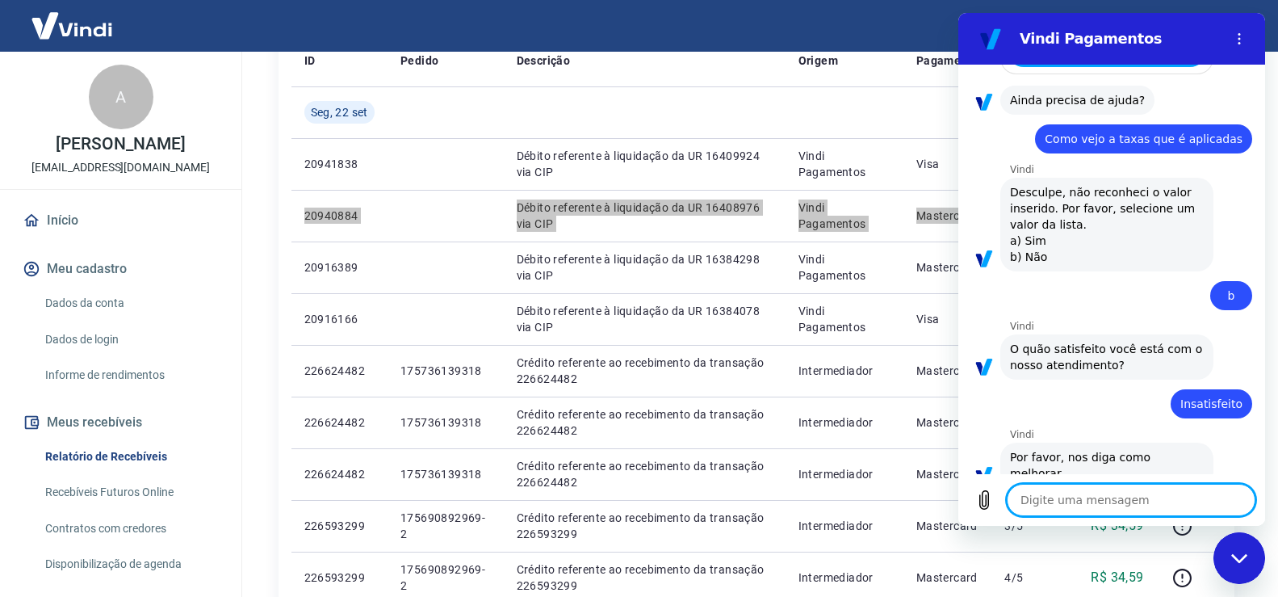
click at [1107, 492] on textarea at bounding box center [1131, 500] width 249 height 32
type textarea "P"
type textarea "x"
type textarea "Pr"
type textarea "x"
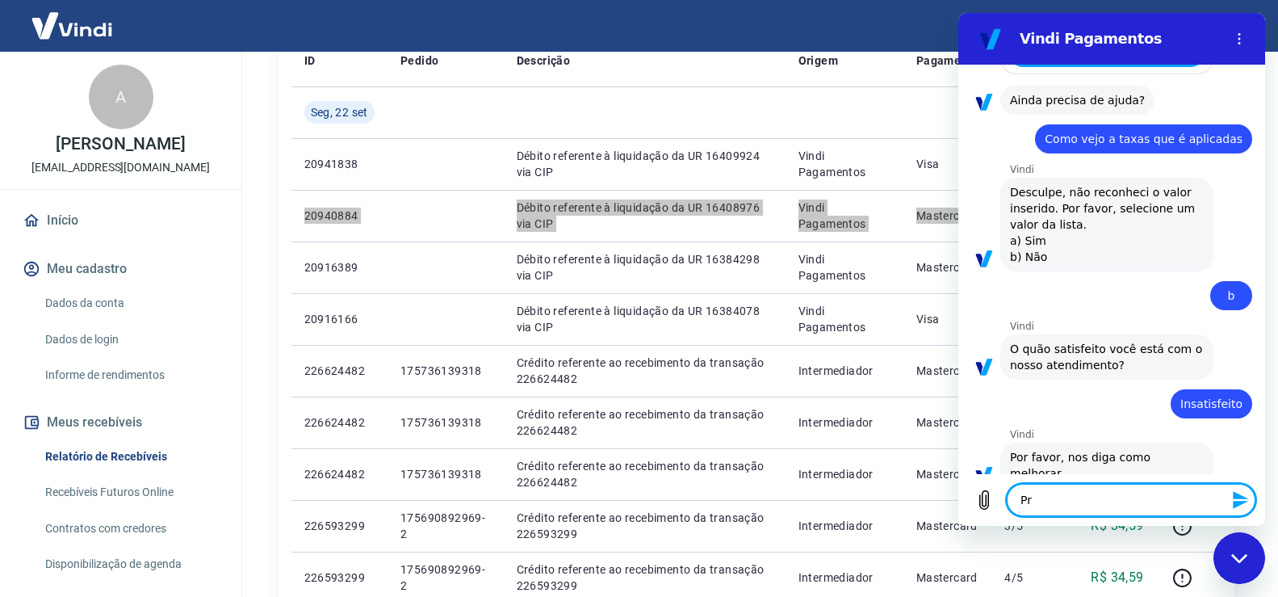
type textarea "Pre"
type textarea "x"
click at [1190, 131] on span "Como vejo a taxas que é aplicadas" at bounding box center [1143, 139] width 198 height 16
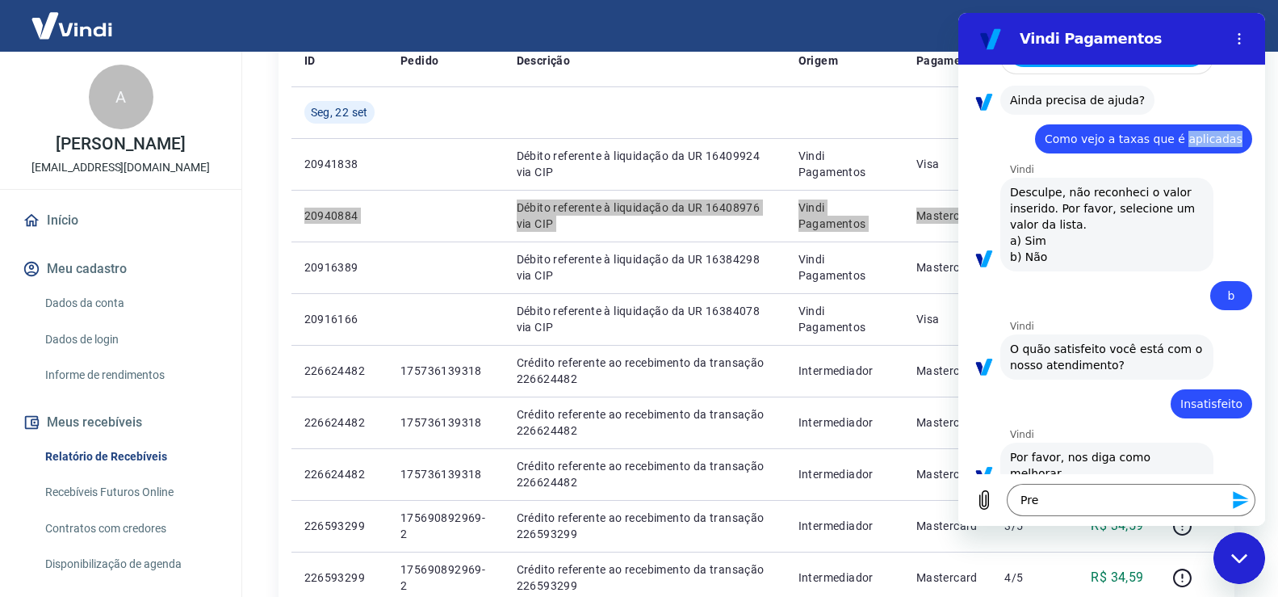
click at [1190, 131] on span "Como vejo a taxas que é aplicadas" at bounding box center [1143, 139] width 198 height 16
copy span "Como vejo a taxas que é aplicadas"
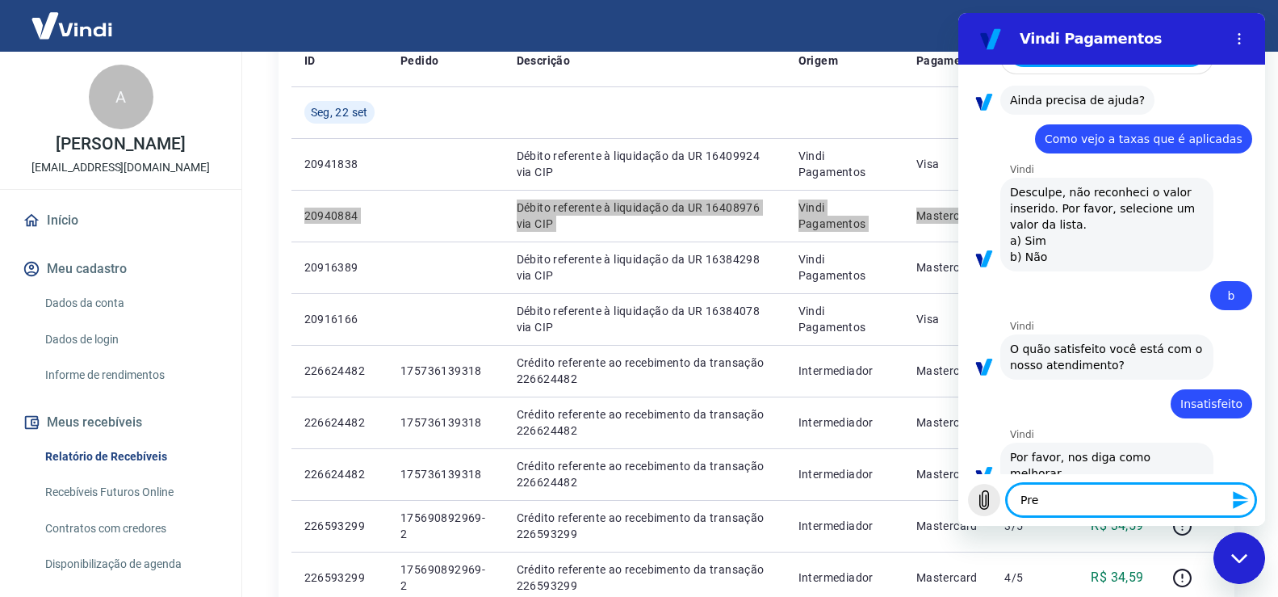
drag, startPoint x: 1085, startPoint y: 500, endPoint x: 977, endPoint y: 492, distance: 108.5
click at [982, 496] on div "Digite uma mensagem Pre x" at bounding box center [1111, 500] width 307 height 52
paste textarea "Como vejo a taxas que é aplicadas"
type textarea "Como vejo a taxas que é aplicadas"
type textarea "x"
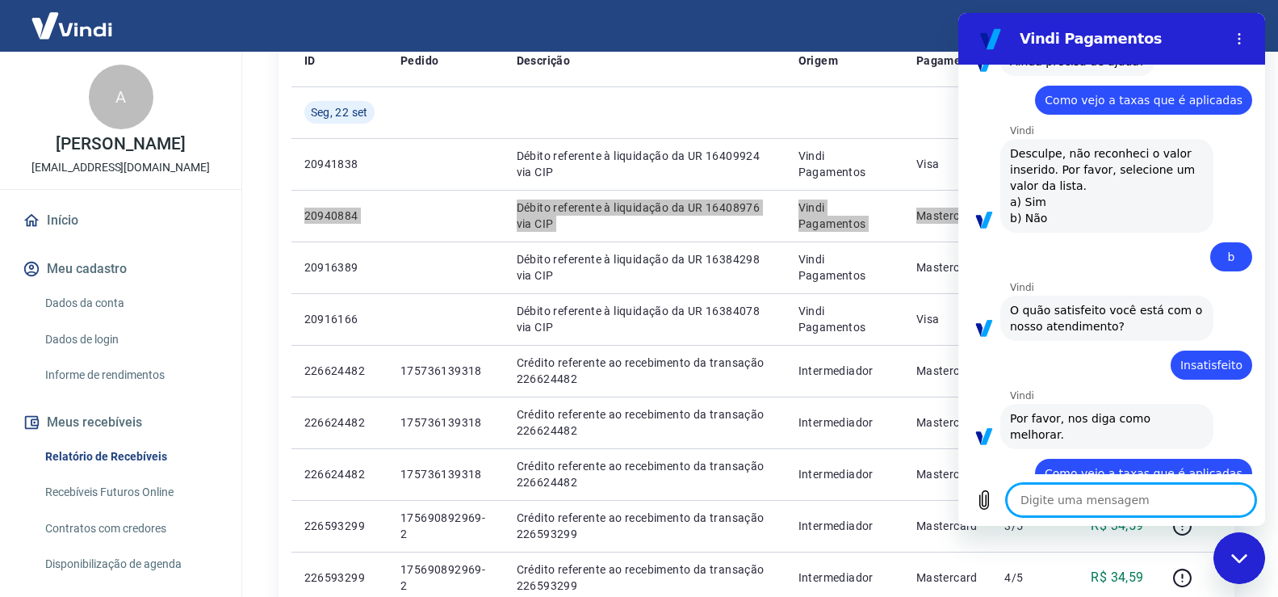
type textarea "x"
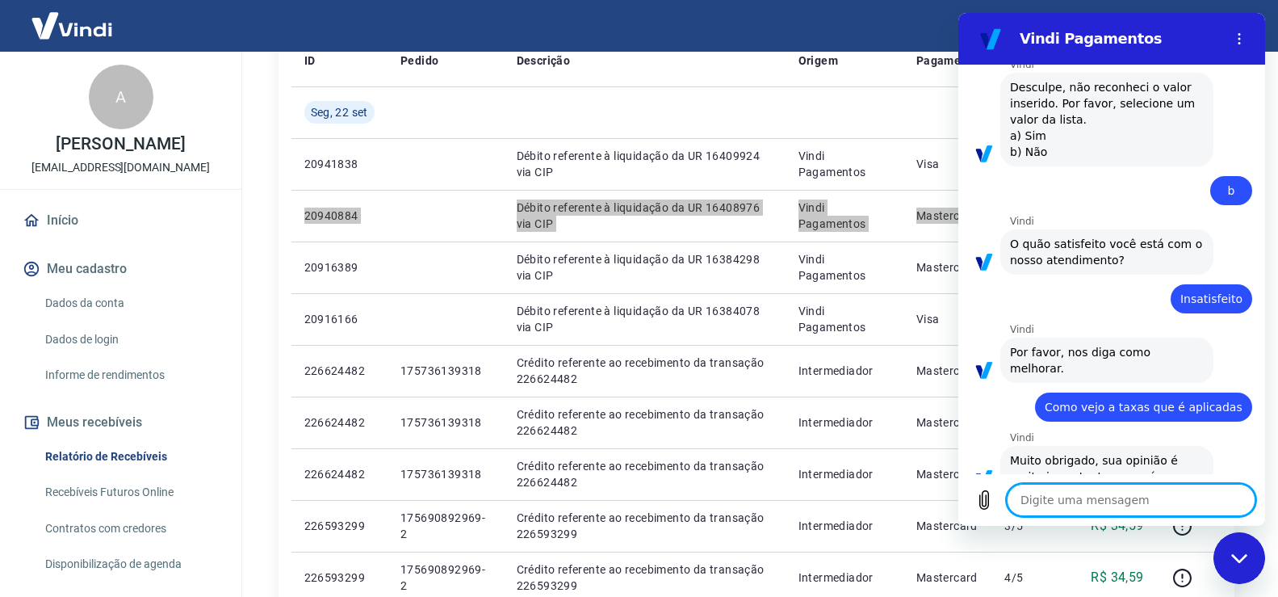
scroll to position [665, 0]
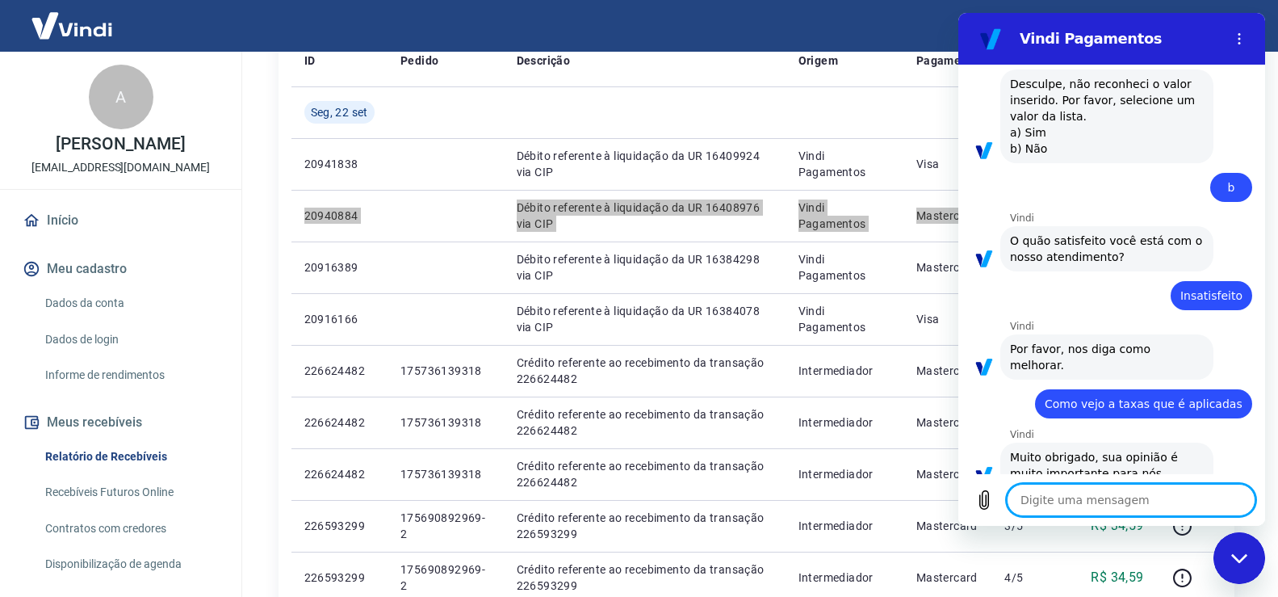
paste textarea "Como vejo a taxas que é aplicadas"
type textarea "Como vejo a taxas que é aplicadas"
type textarea "x"
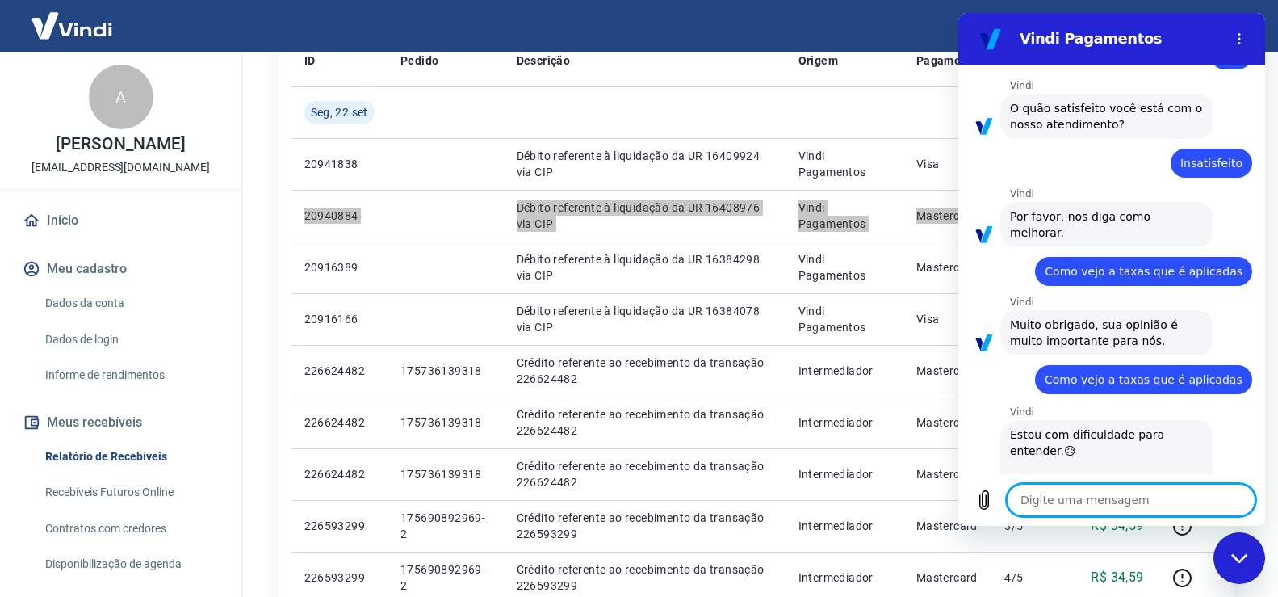
type textarea "x"
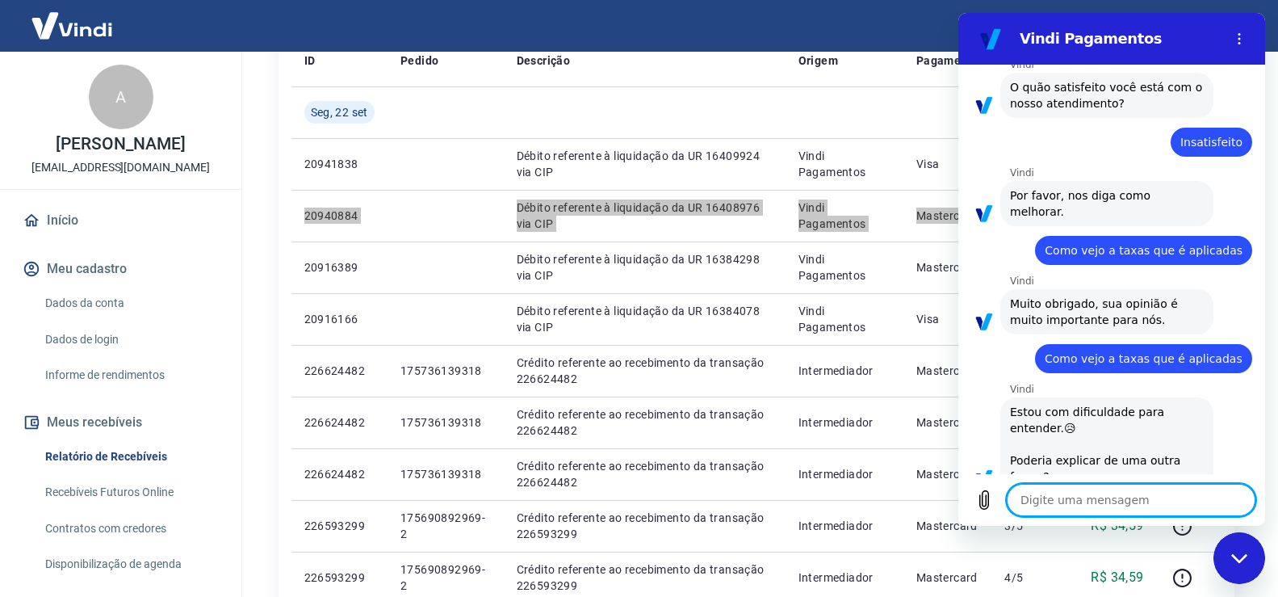
scroll to position [822, 0]
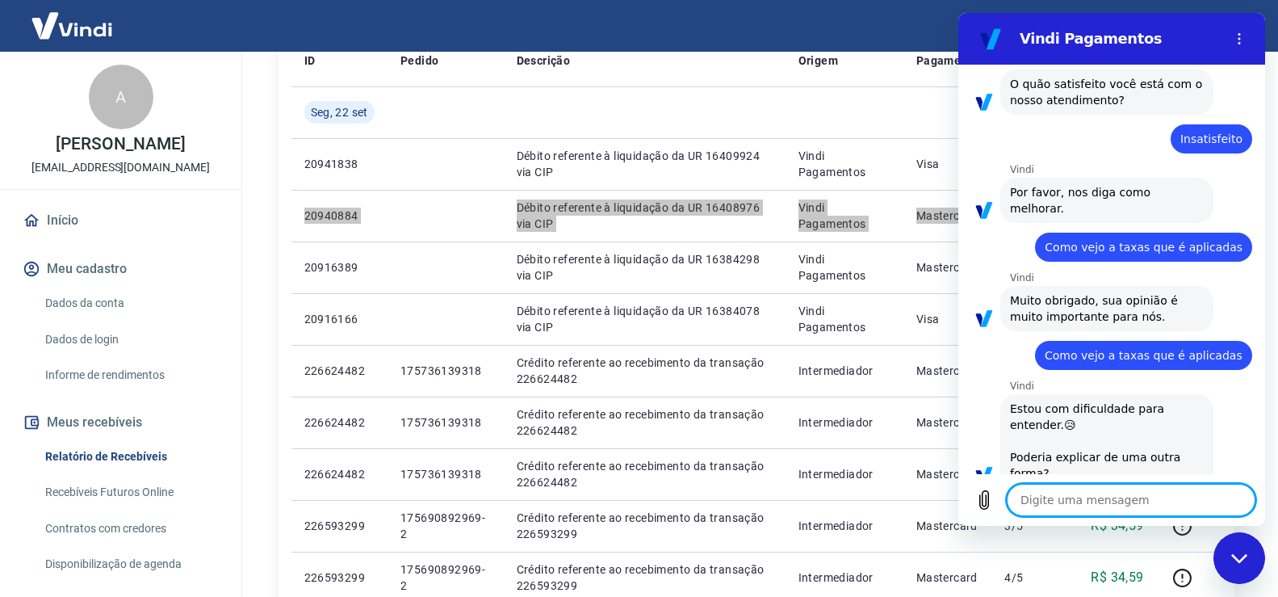
click at [1079, 491] on textarea at bounding box center [1131, 500] width 249 height 32
type textarea "C"
type textarea "x"
type textarea "Co"
type textarea "x"
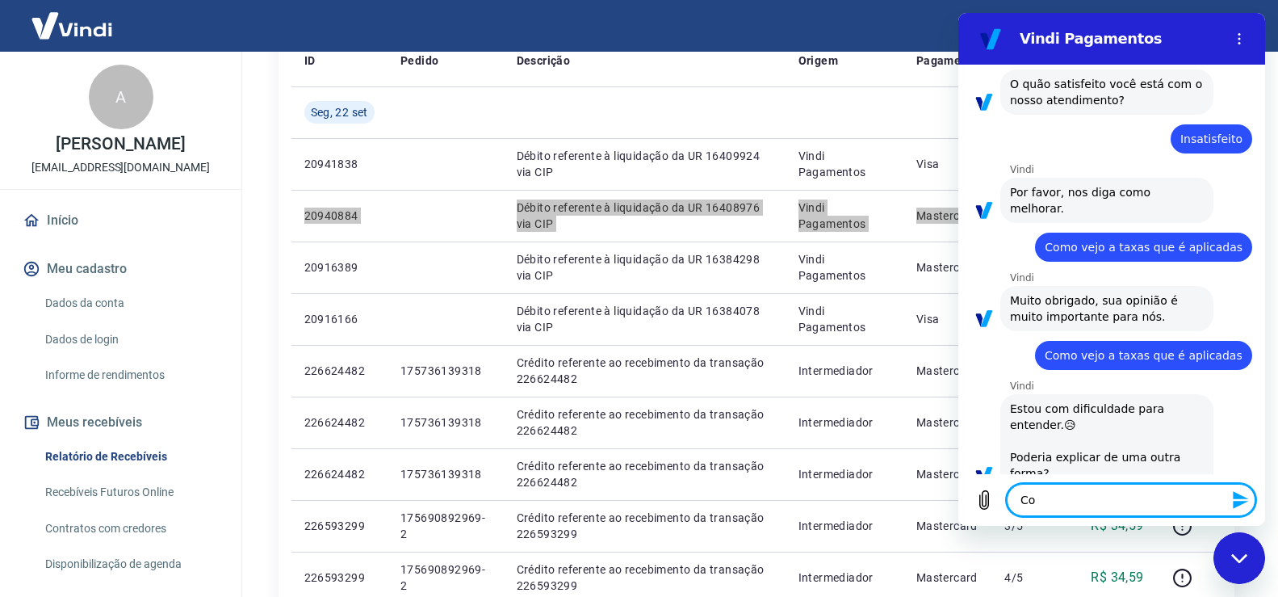
type textarea "Com"
type textarea "x"
type textarea "Como"
type textarea "x"
type textarea "Como"
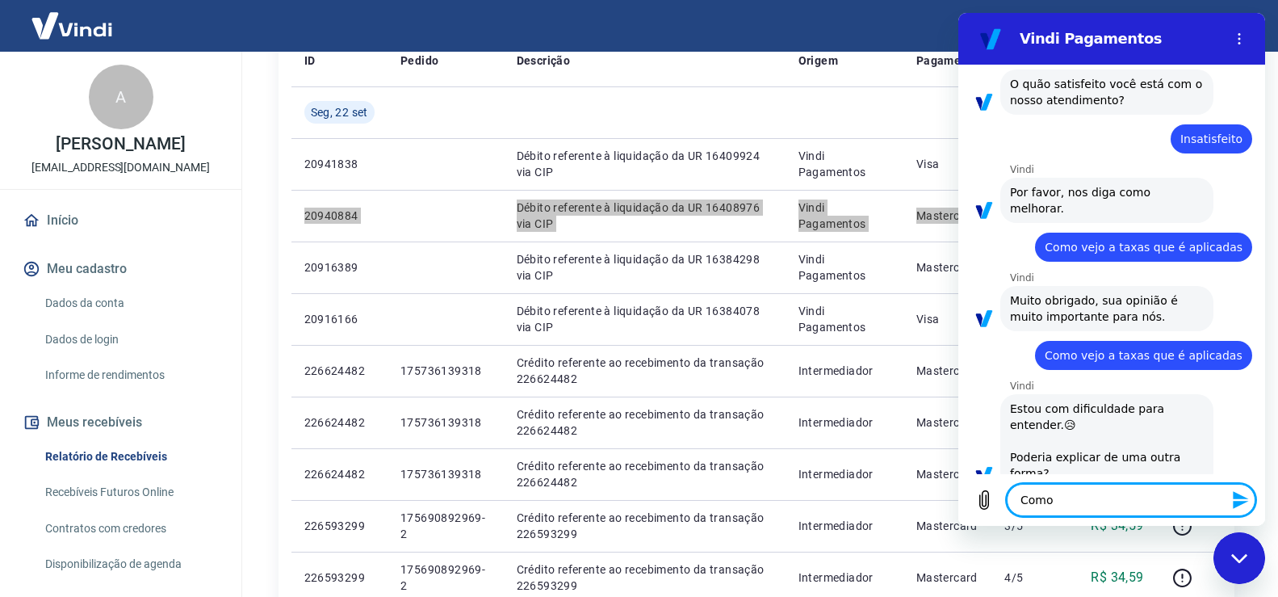
type textarea "x"
type textarea "Como f"
type textarea "x"
type textarea "Como fa"
type textarea "x"
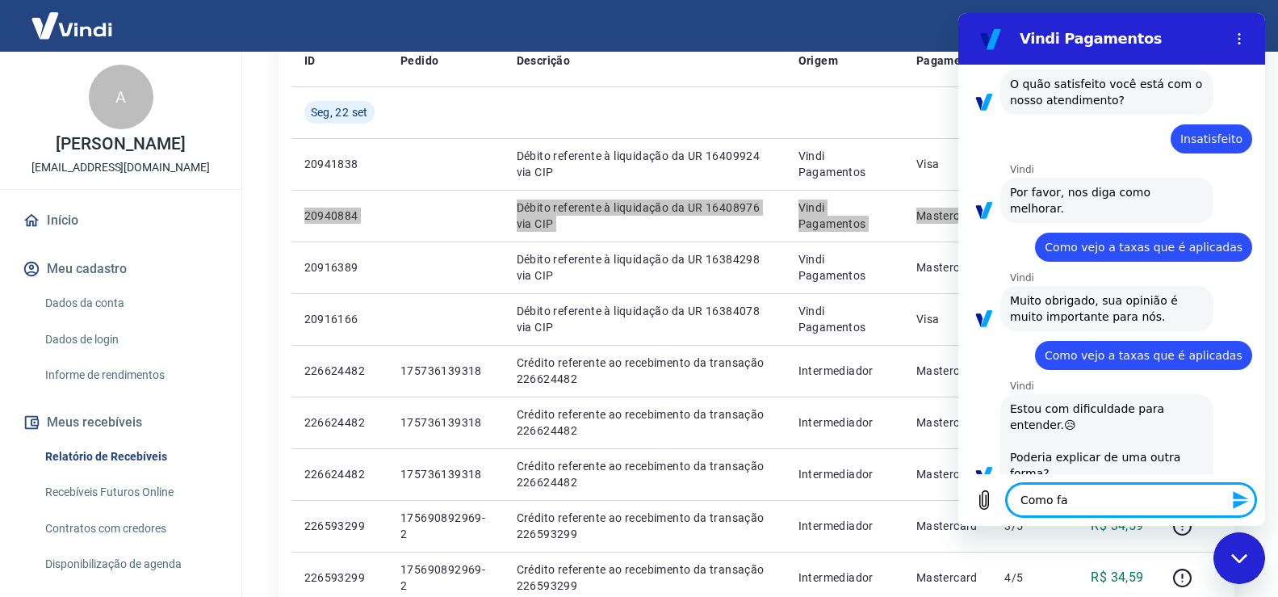
type textarea "Como faç"
type textarea "x"
type textarea "Como faço"
type textarea "x"
type textarea "Como façop"
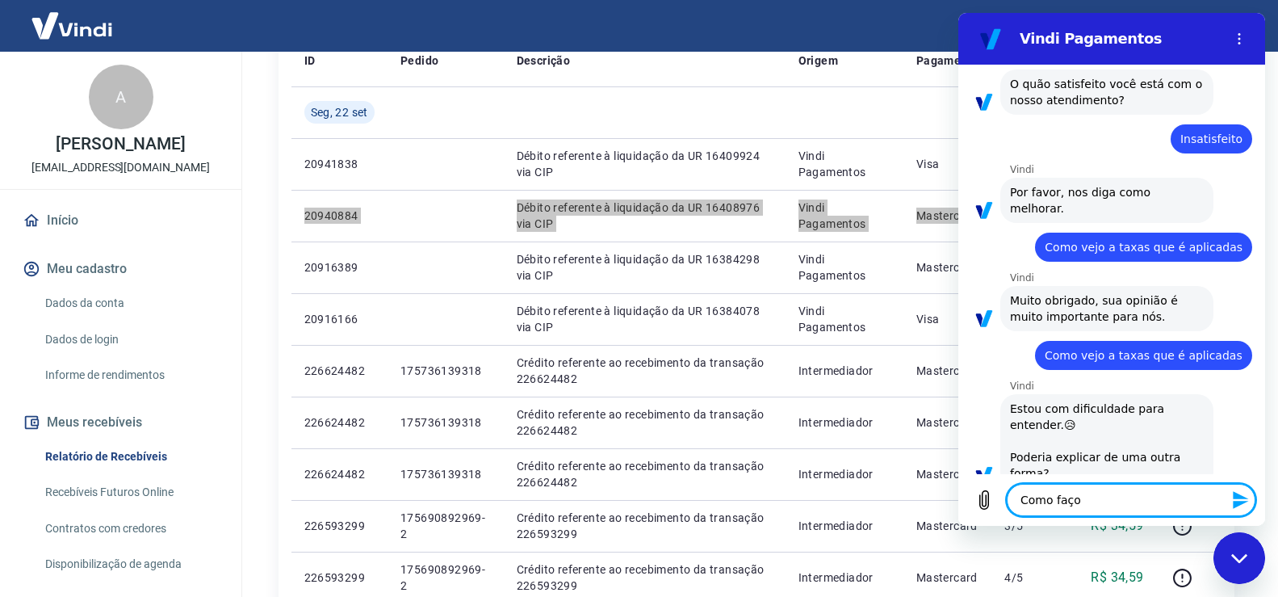
type textarea "x"
type textarea "Como faço"
type textarea "x"
type textarea "Como faço"
type textarea "x"
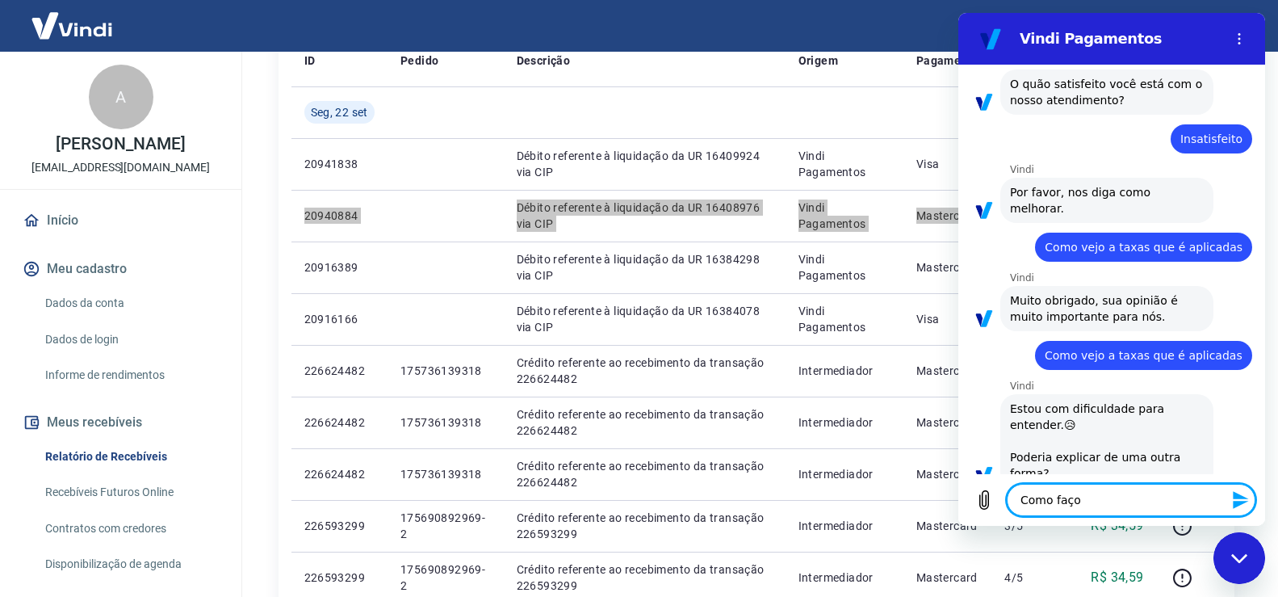
type textarea "Como faço p"
type textarea "x"
type textarea "Como faço pa"
type textarea "x"
type textarea "Como faço par"
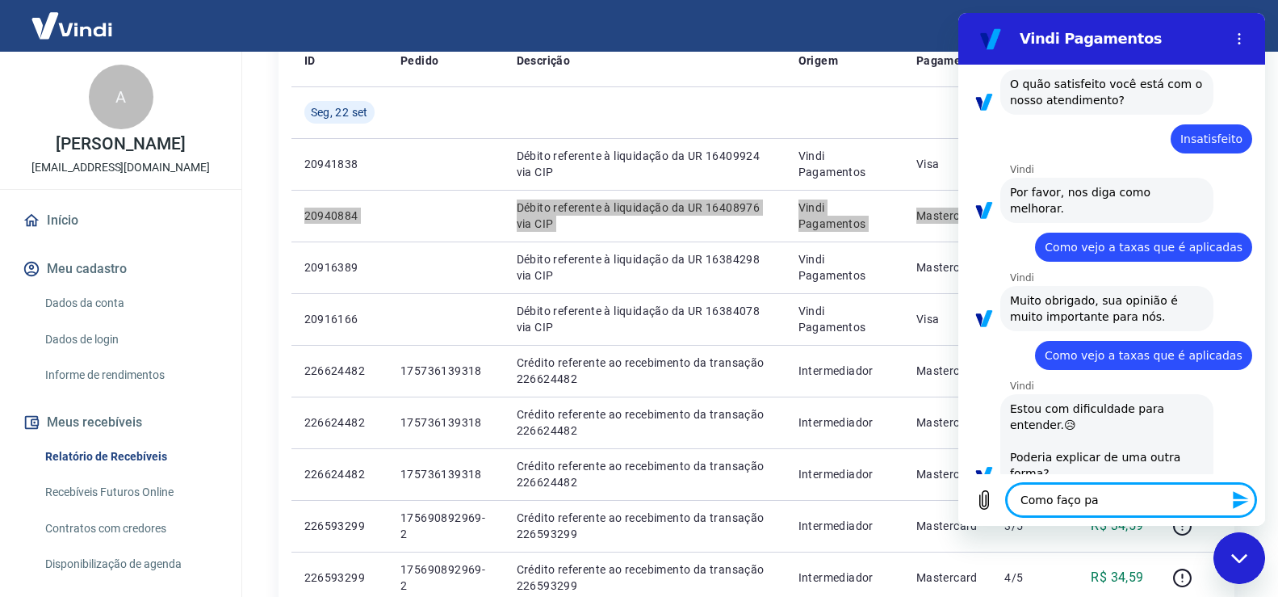
type textarea "x"
type textarea "Como faço para"
type textarea "x"
type textarea "Como faço para"
type textarea "x"
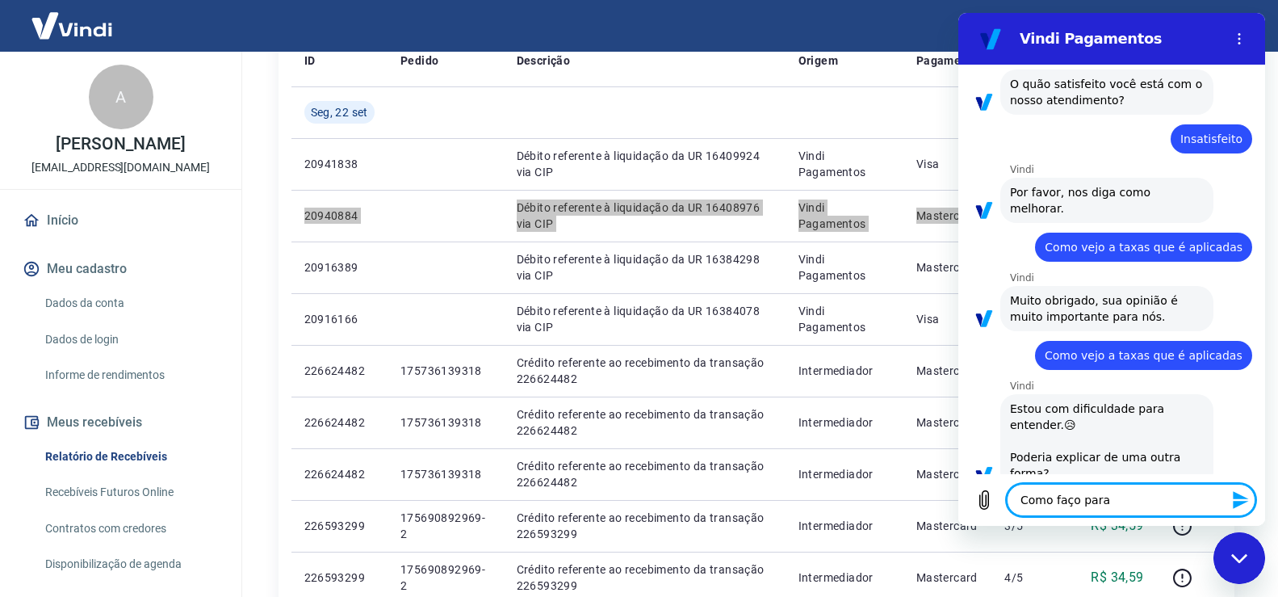
type textarea "Como faço para v"
type textarea "x"
type textarea "Como faço para ve"
type textarea "x"
type textarea "Como faço para ver"
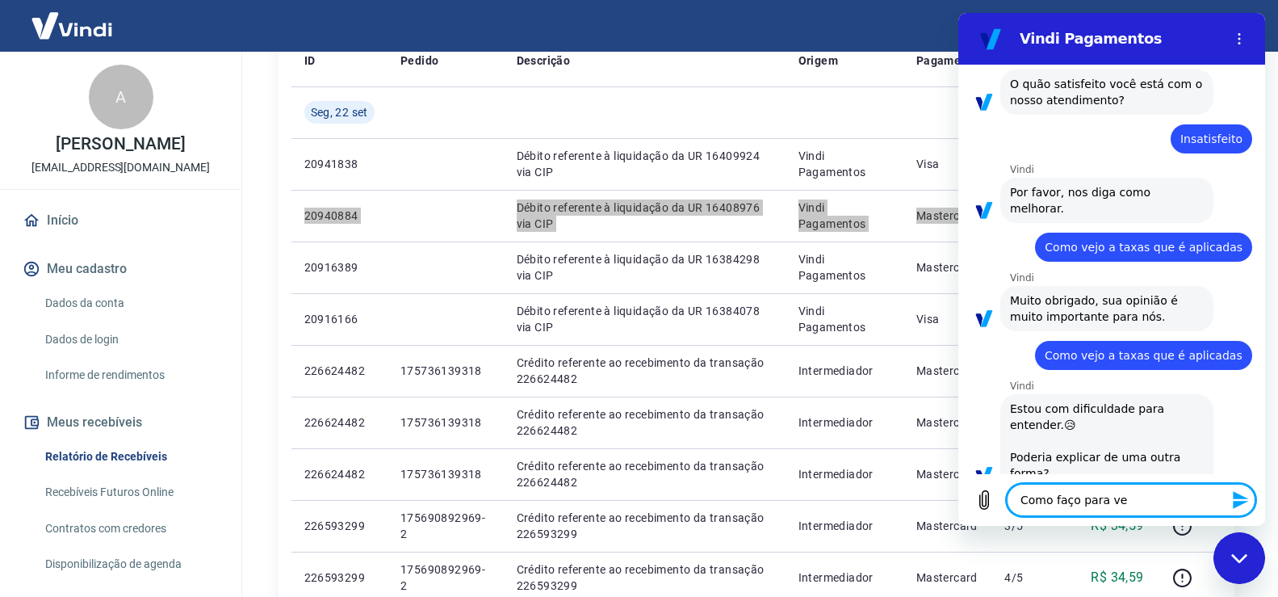
type textarea "x"
type textarea "Como faço para ver"
type textarea "x"
type textarea "Como faço para ver a"
type textarea "x"
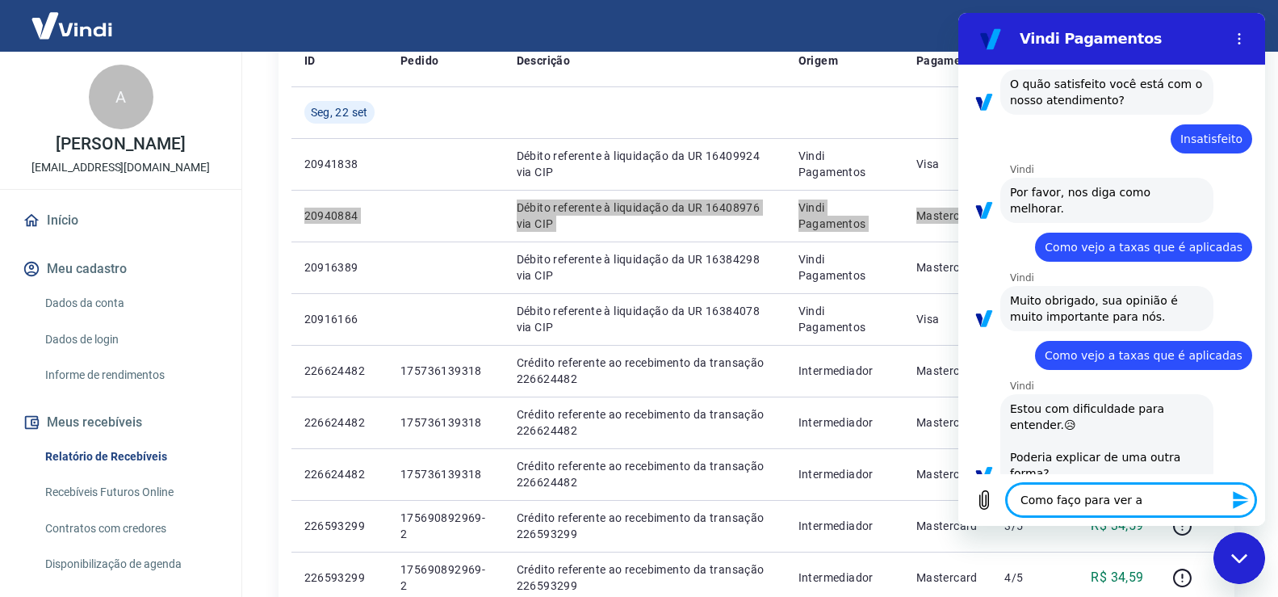
type textarea "Como faço para ver as"
type textarea "x"
type textarea "Como faço para ver as"
type textarea "x"
type textarea "Como faço para ver as t"
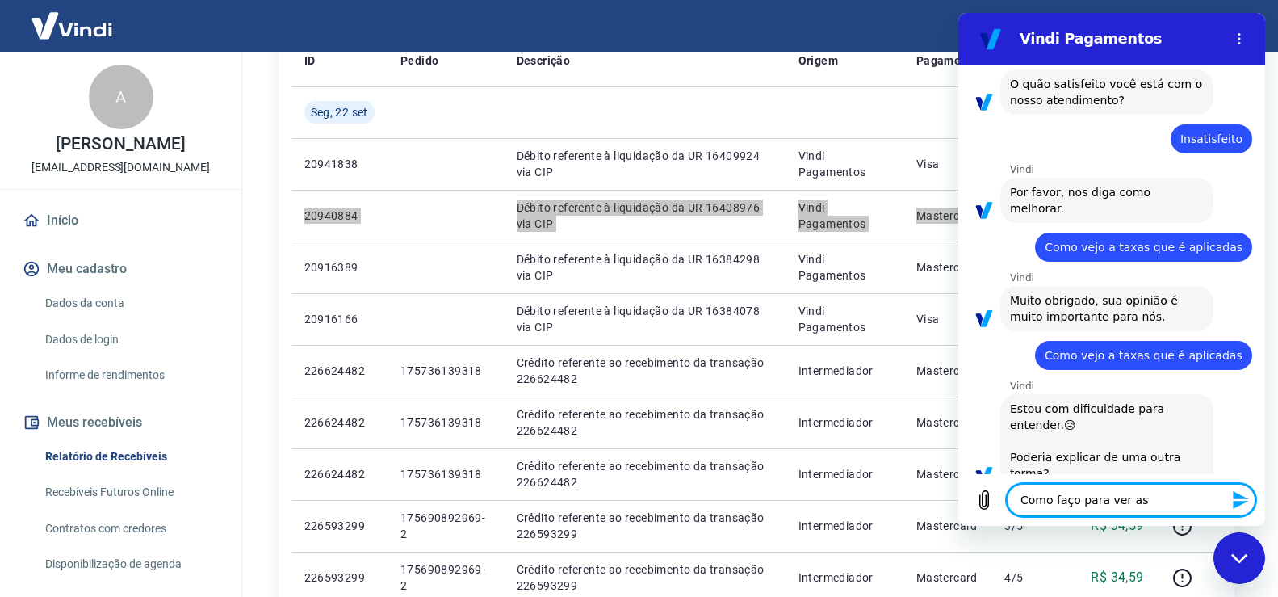
type textarea "x"
type textarea "Como faço para ver as ta"
type textarea "x"
type textarea "Como faço para ver as tax"
type textarea "x"
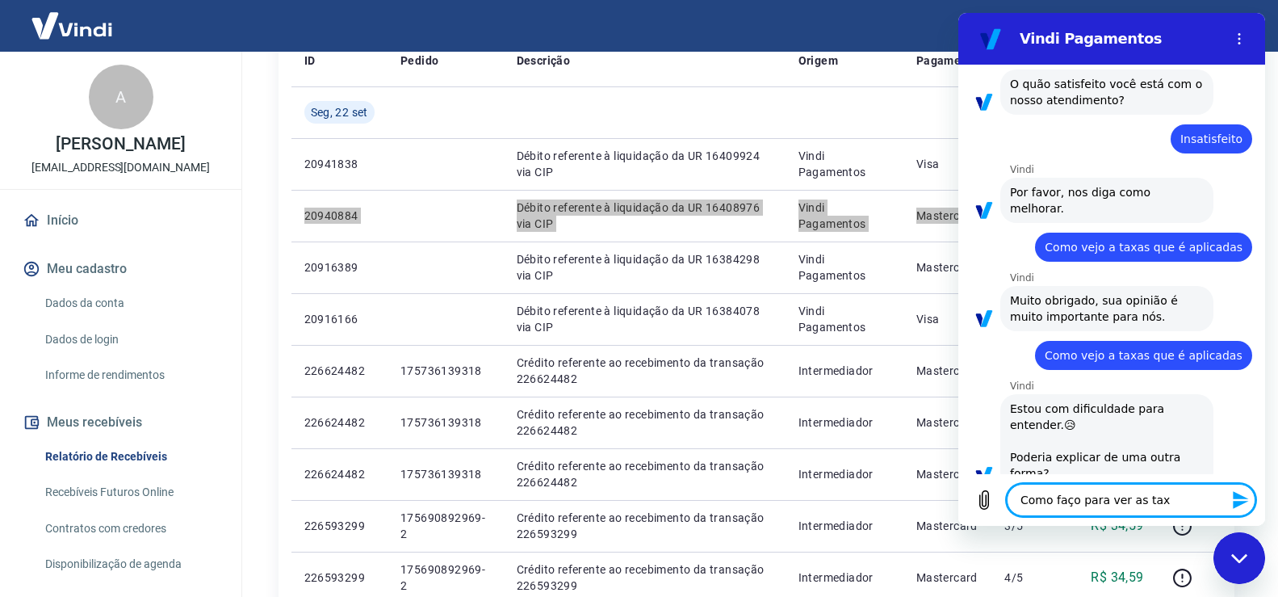
type textarea "Como faço para ver as taxa"
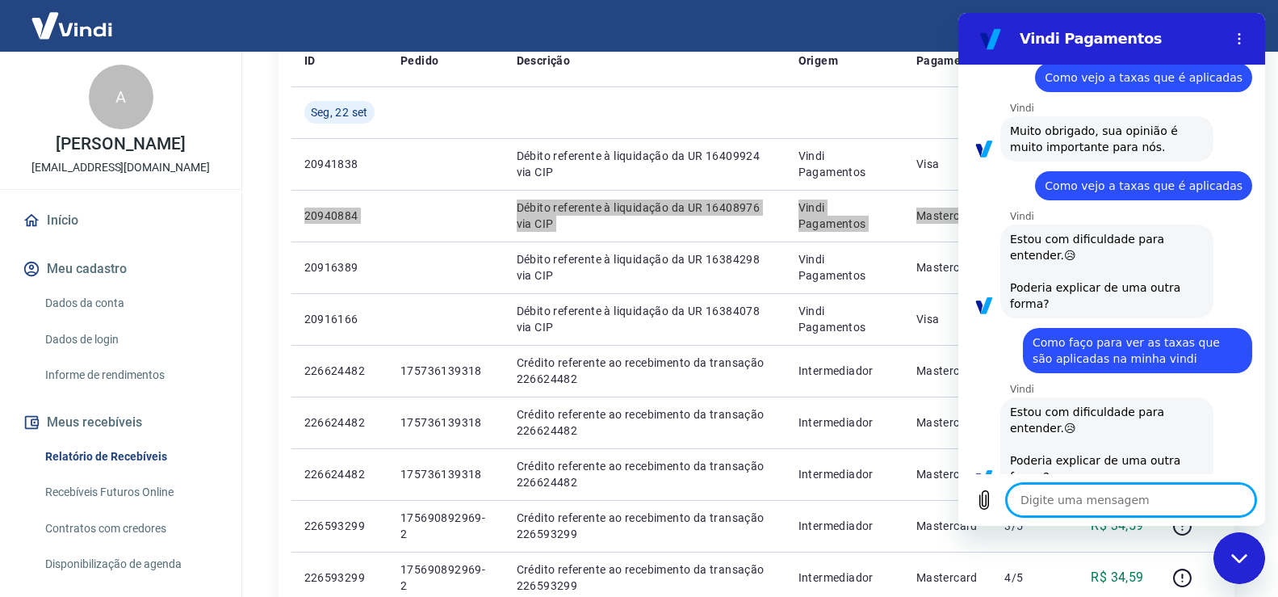
scroll to position [994, 0]
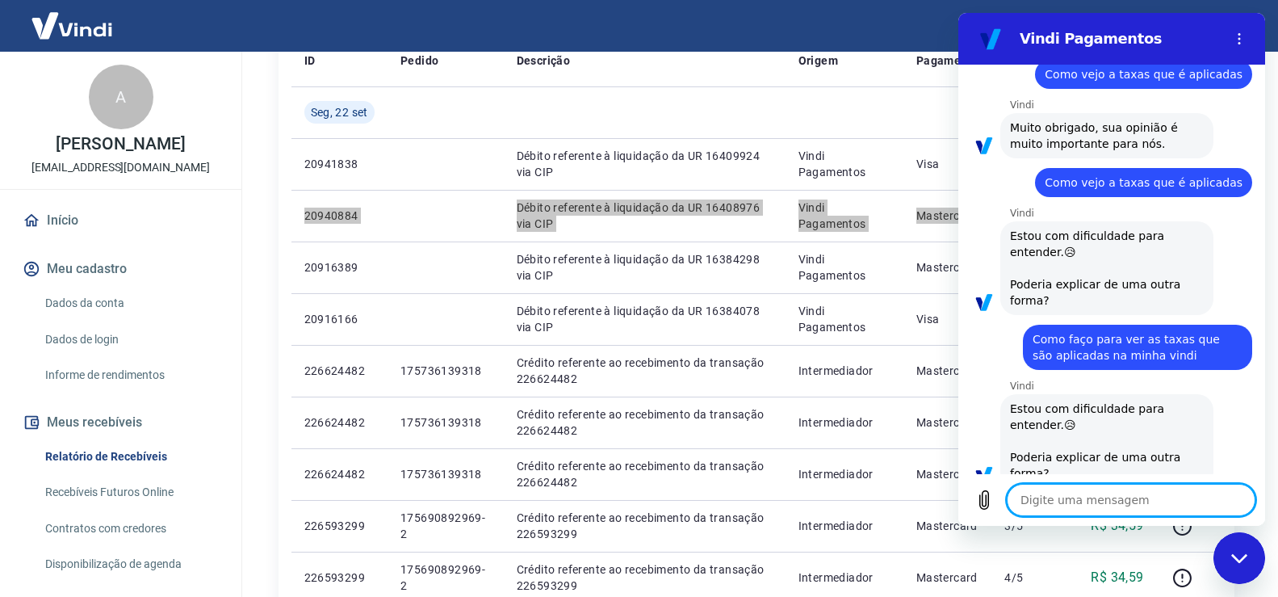
drag, startPoint x: 1065, startPoint y: 387, endPoint x: 1111, endPoint y: 387, distance: 45.2
click at [1111, 400] on span "Estou com dificuldade para entender.😥 Poderia explicar de uma outra forma?" at bounding box center [1107, 440] width 194 height 81
drag, startPoint x: 1044, startPoint y: 479, endPoint x: 1051, endPoint y: 490, distance: 13.4
click at [1044, 479] on div "Digite uma mensagem x" at bounding box center [1111, 500] width 307 height 52
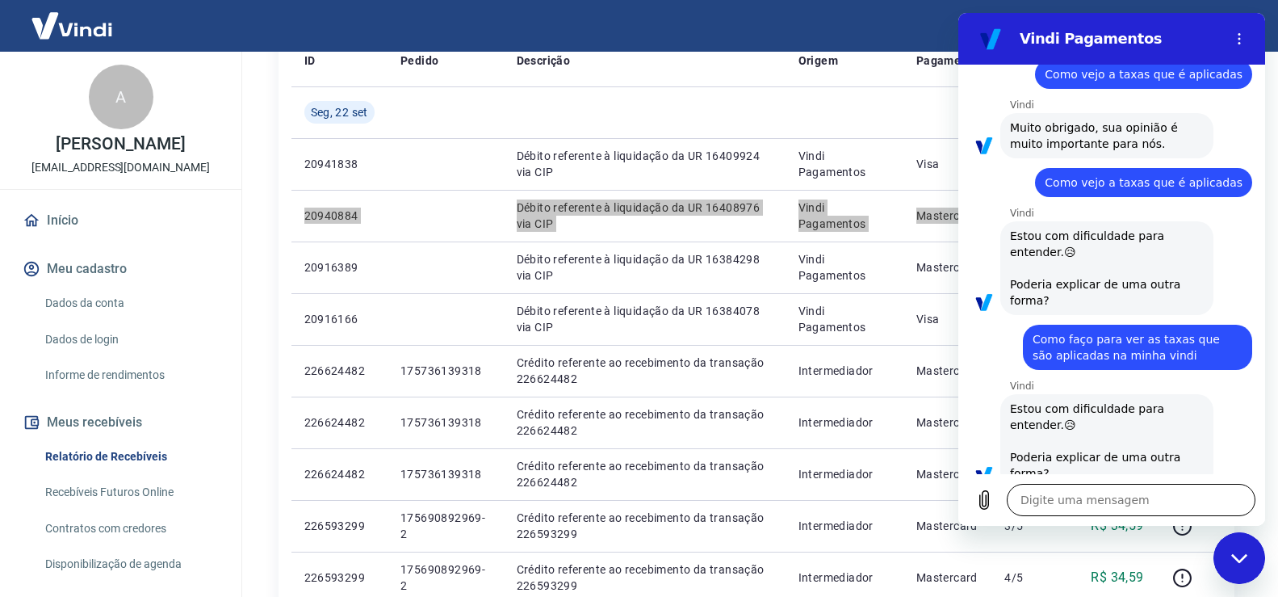
click at [1051, 490] on textarea at bounding box center [1131, 500] width 249 height 32
paste textarea "Onde encontro as taxas cobradas nas transações da Vindi"
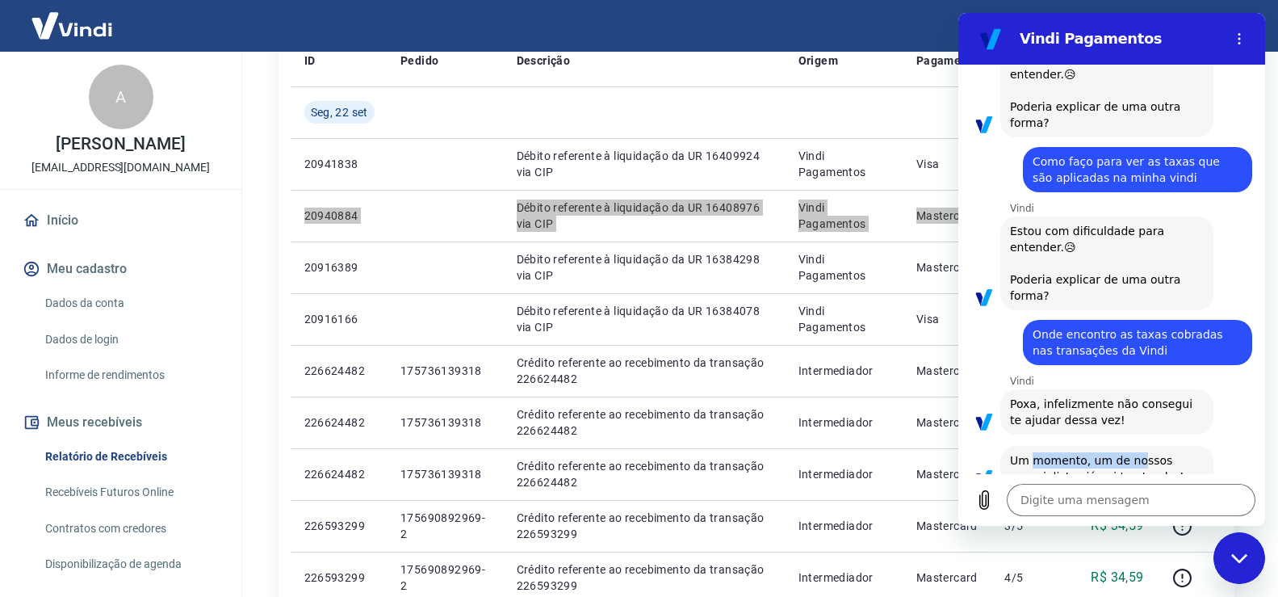
drag, startPoint x: 1070, startPoint y: 427, endPoint x: 1131, endPoint y: 420, distance: 61.0
click at [1131, 444] on div "diz: Um momento, um de nossos especialistas já vai te atender!" at bounding box center [1118, 467] width 294 height 47
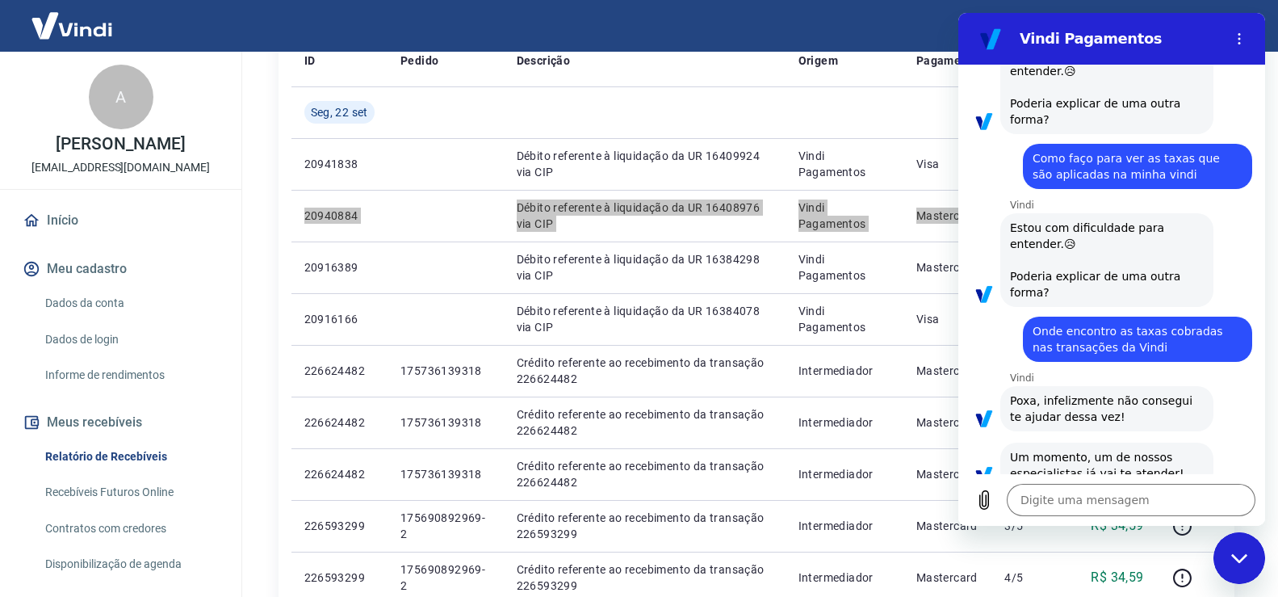
click at [1083, 449] on span "Um momento, um de nossos especialistas já vai te atender!" at bounding box center [1107, 465] width 194 height 32
click at [1120, 484] on textarea at bounding box center [1131, 500] width 249 height 32
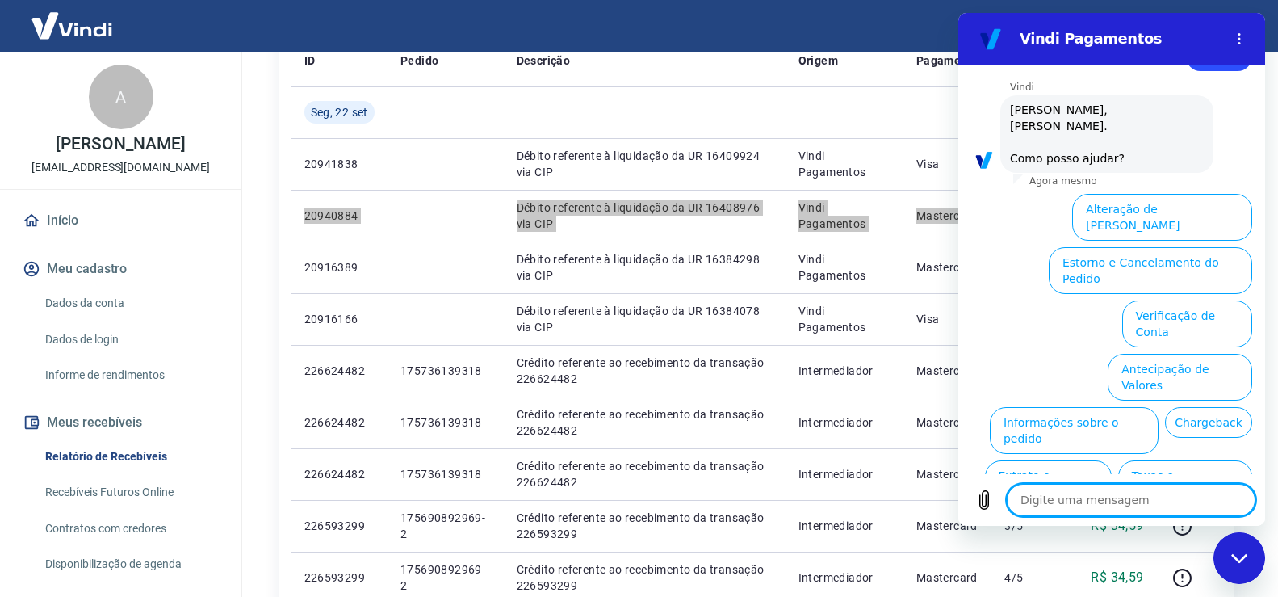
scroll to position [1634, 0]
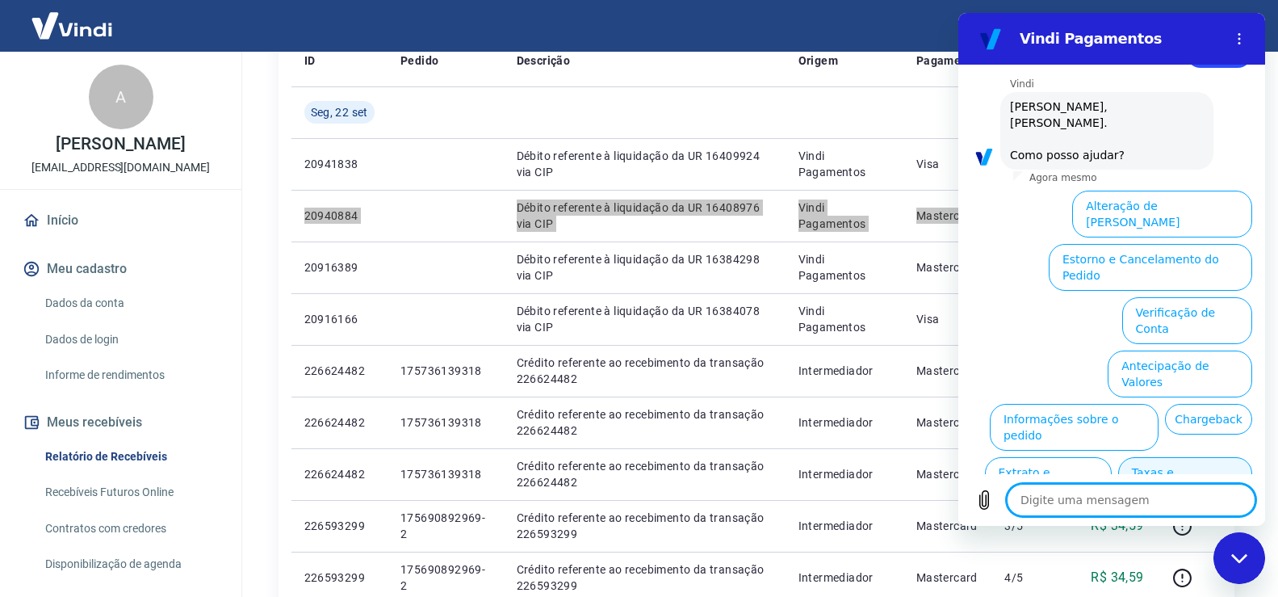
click at [1185, 457] on button "Taxas e Parcelamento" at bounding box center [1185, 480] width 134 height 47
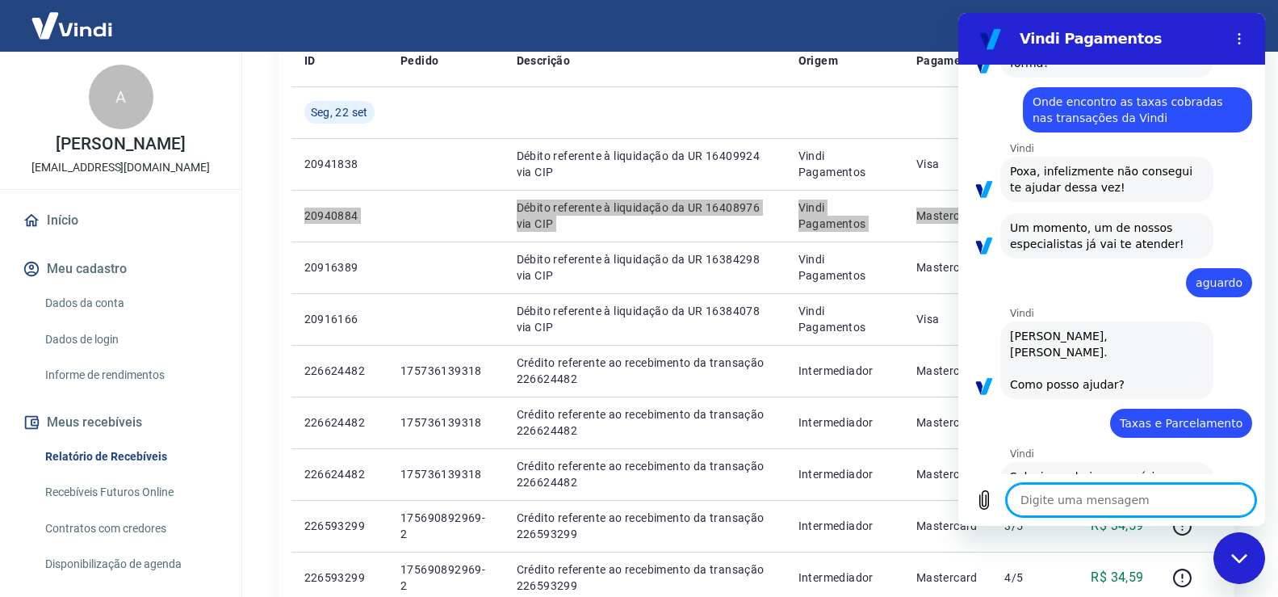
scroll to position [1626, 0]
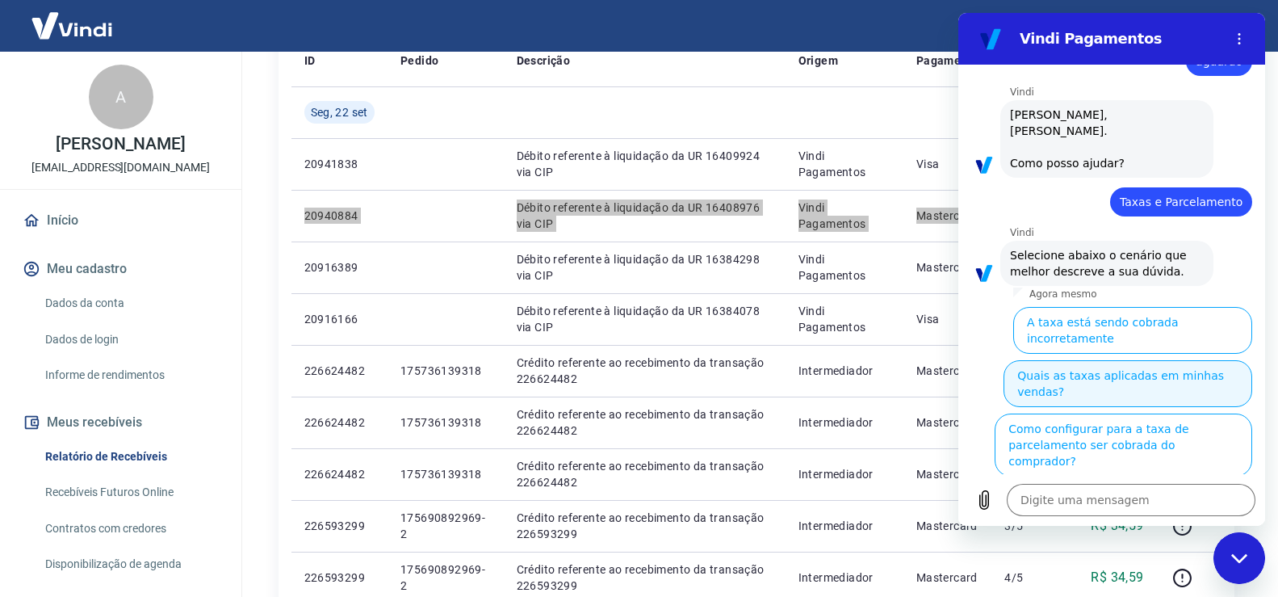
click at [1074, 360] on button "Quais as taxas aplicadas em minhas vendas?" at bounding box center [1127, 383] width 249 height 47
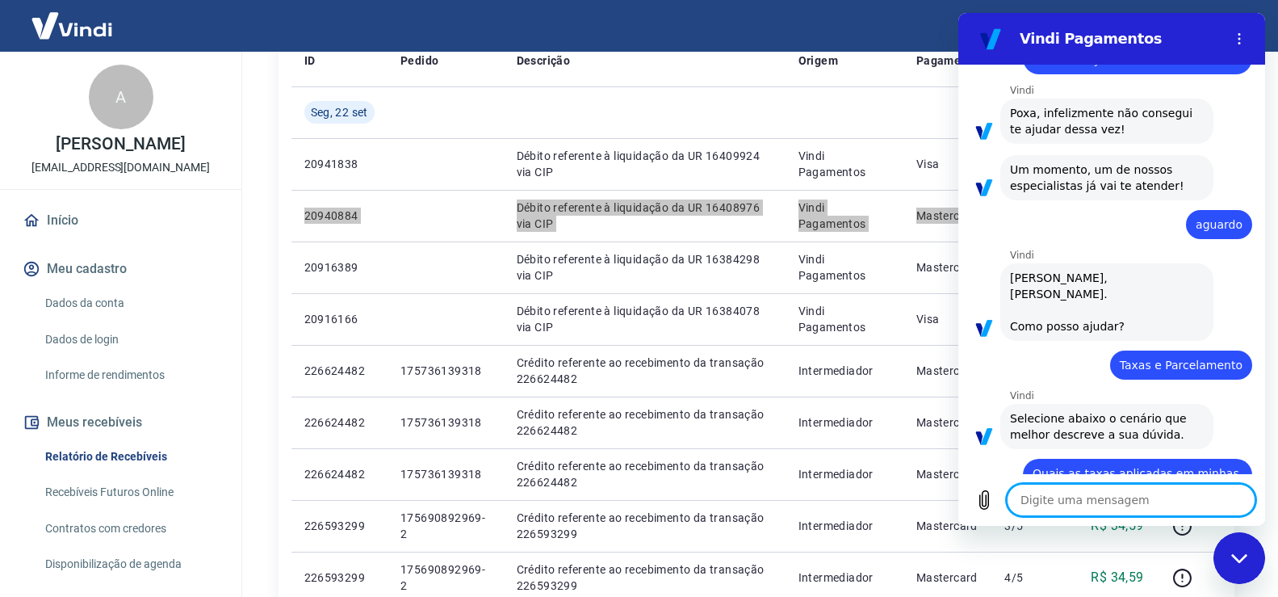
drag, startPoint x: 1074, startPoint y: 310, endPoint x: 1061, endPoint y: 387, distance: 78.6
click at [1061, 410] on span "Selecione abaixo o cenário que melhor descreve a sua dúvida." at bounding box center [1107, 426] width 194 height 32
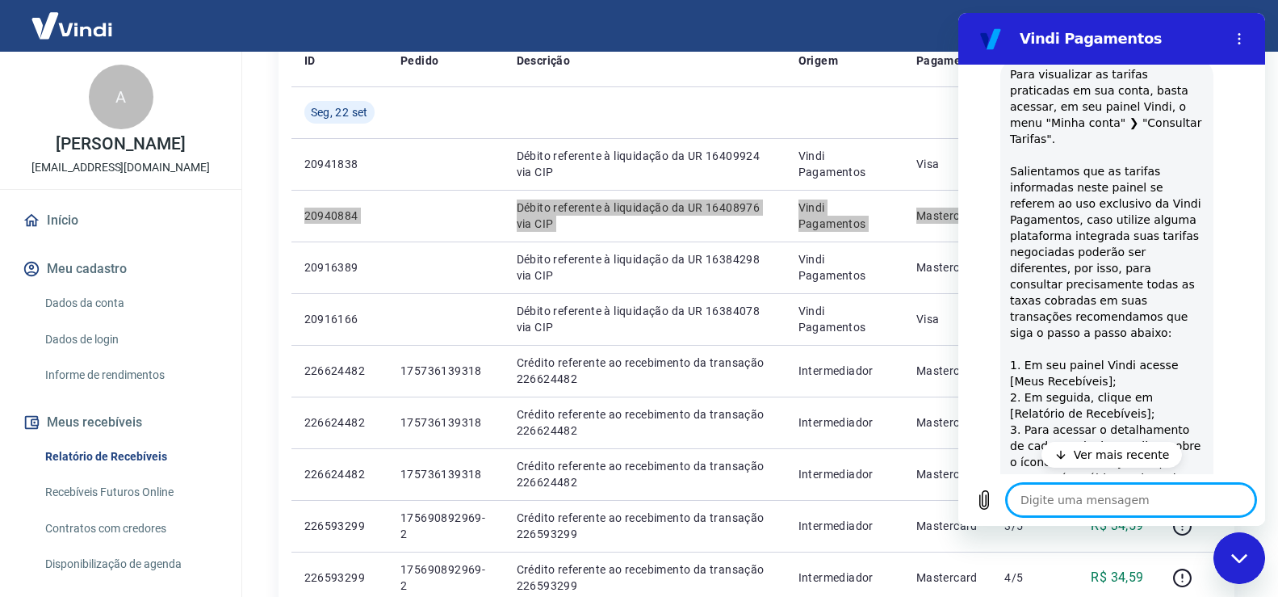
scroll to position [2011, 0]
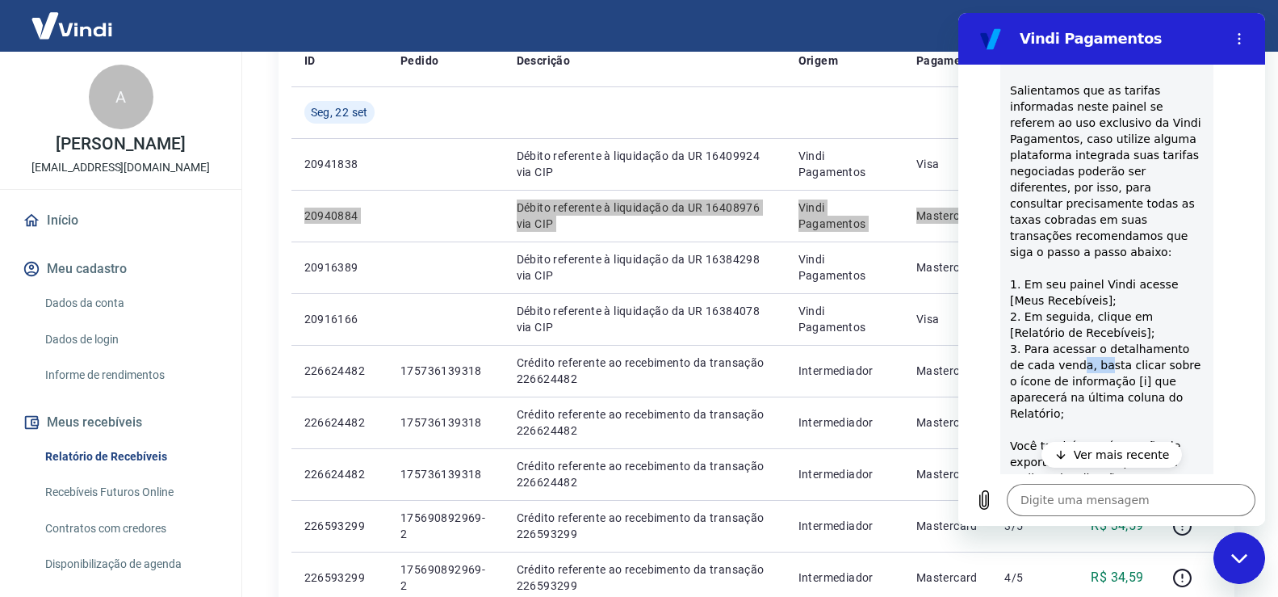
drag, startPoint x: 1061, startPoint y: 300, endPoint x: 1086, endPoint y: 300, distance: 25.0
click at [1086, 300] on span "Para visualizar as tarifas praticadas em sua conta, basta acessar, em seu paine…" at bounding box center [1107, 267] width 194 height 565
drag, startPoint x: 1057, startPoint y: 308, endPoint x: 1105, endPoint y: 308, distance: 48.4
click at [1105, 308] on span "Para visualizar as tarifas praticadas em sua conta, basta acessar, em seu paine…" at bounding box center [1107, 267] width 194 height 565
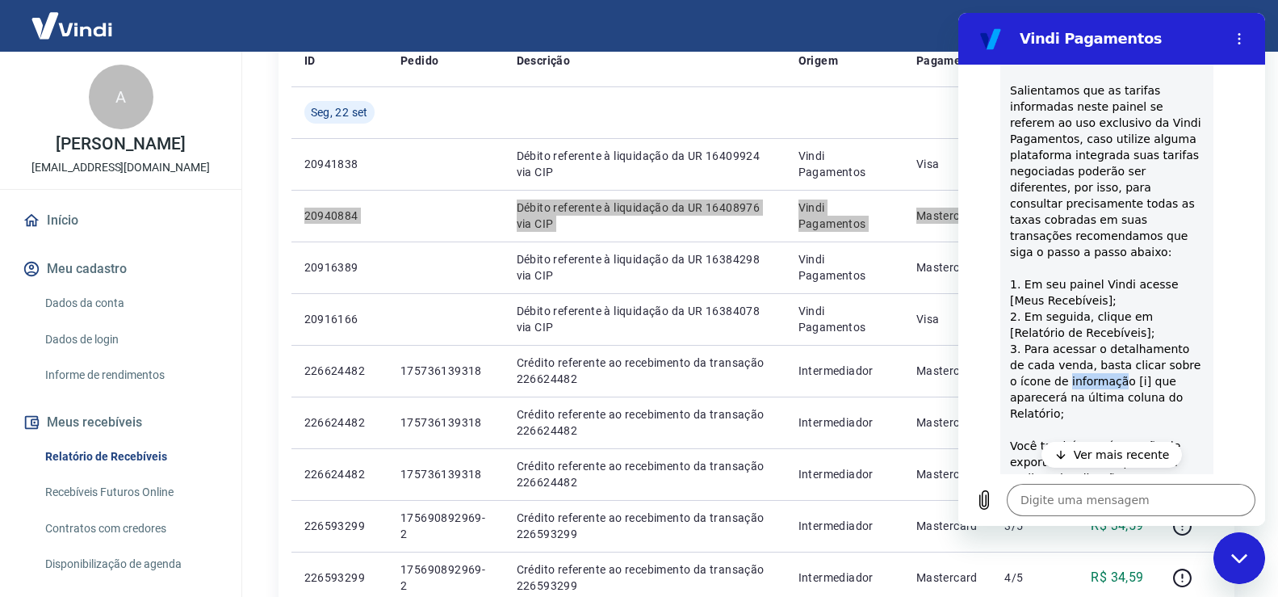
click at [1105, 308] on span "Para visualizar as tarifas praticadas em sua conta, basta acessar, em seu paine…" at bounding box center [1107, 267] width 194 height 565
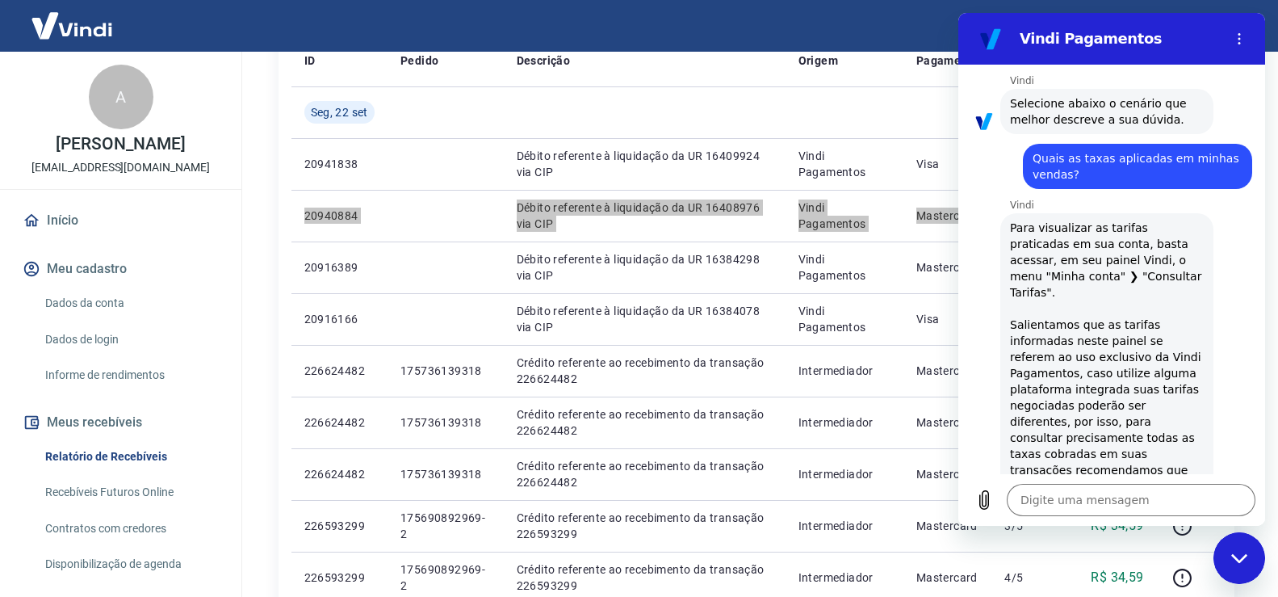
scroll to position [1806, 0]
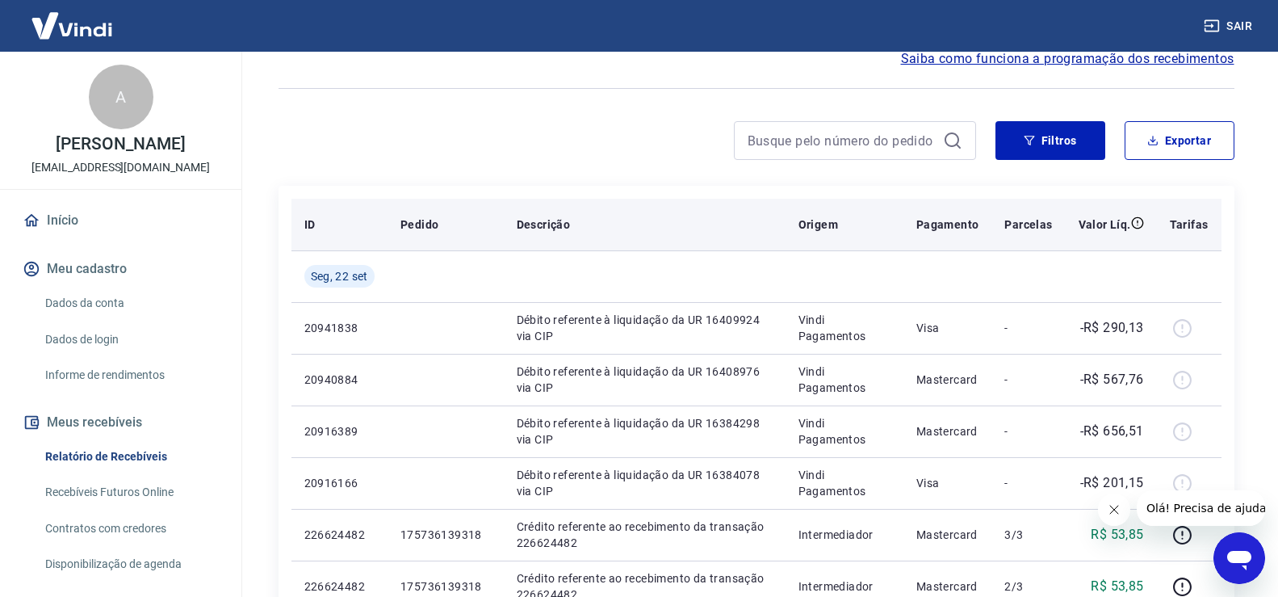
scroll to position [161, 0]
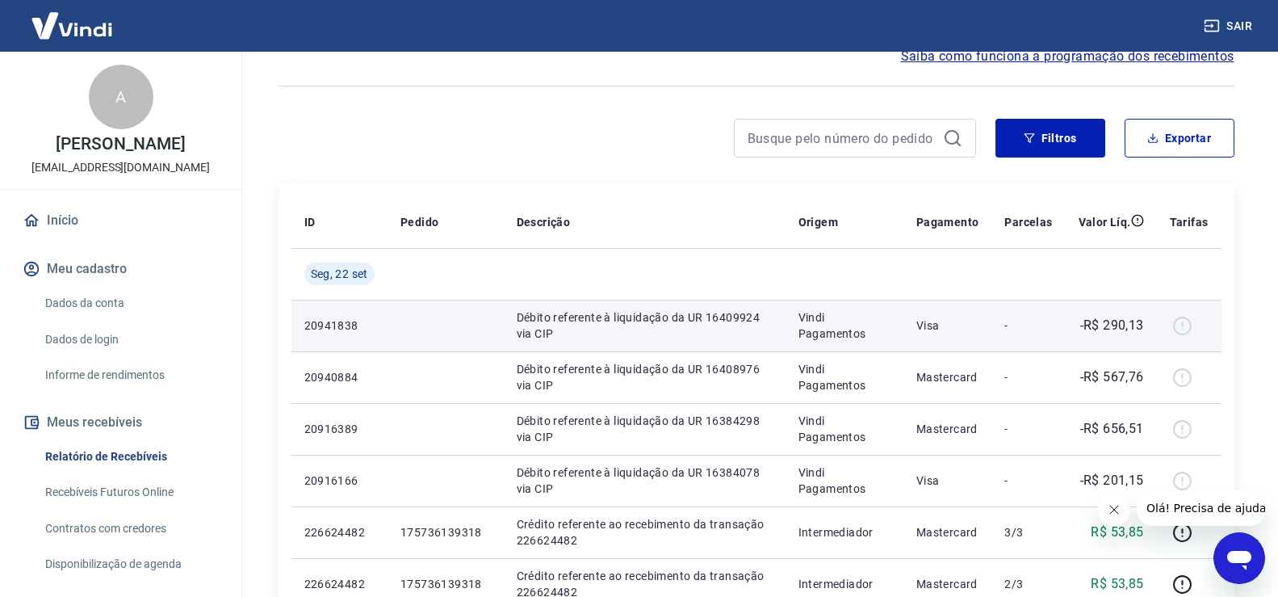
click at [1183, 322] on div at bounding box center [1189, 325] width 39 height 26
click at [1184, 324] on div at bounding box center [1189, 325] width 39 height 26
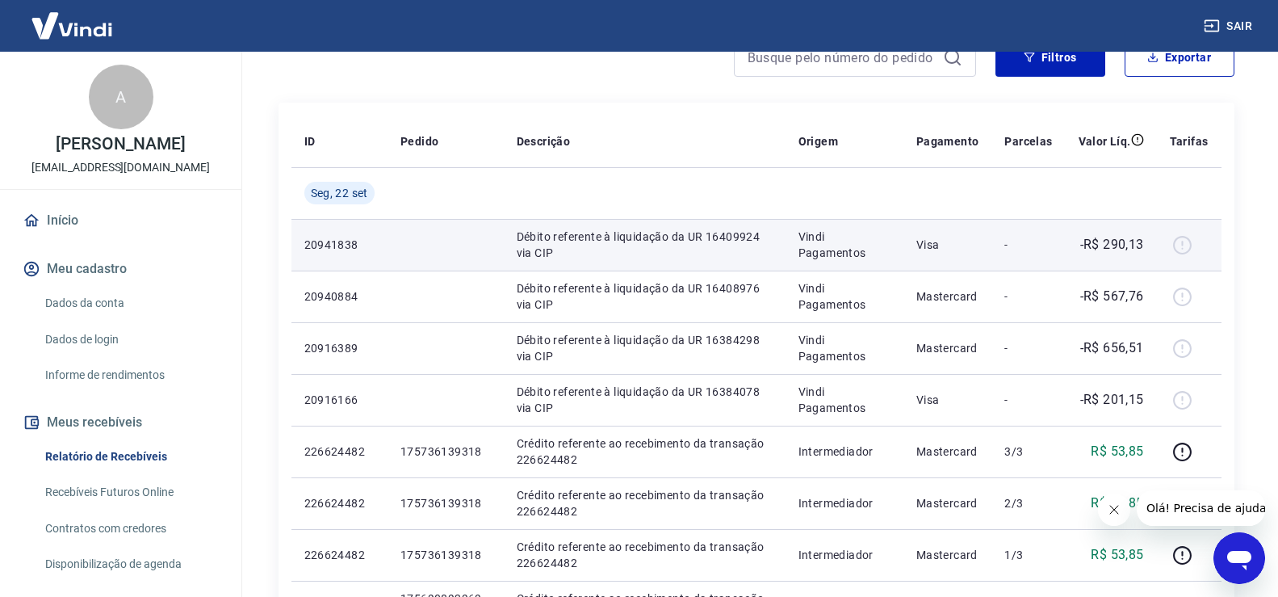
click at [1183, 247] on div at bounding box center [1189, 245] width 39 height 26
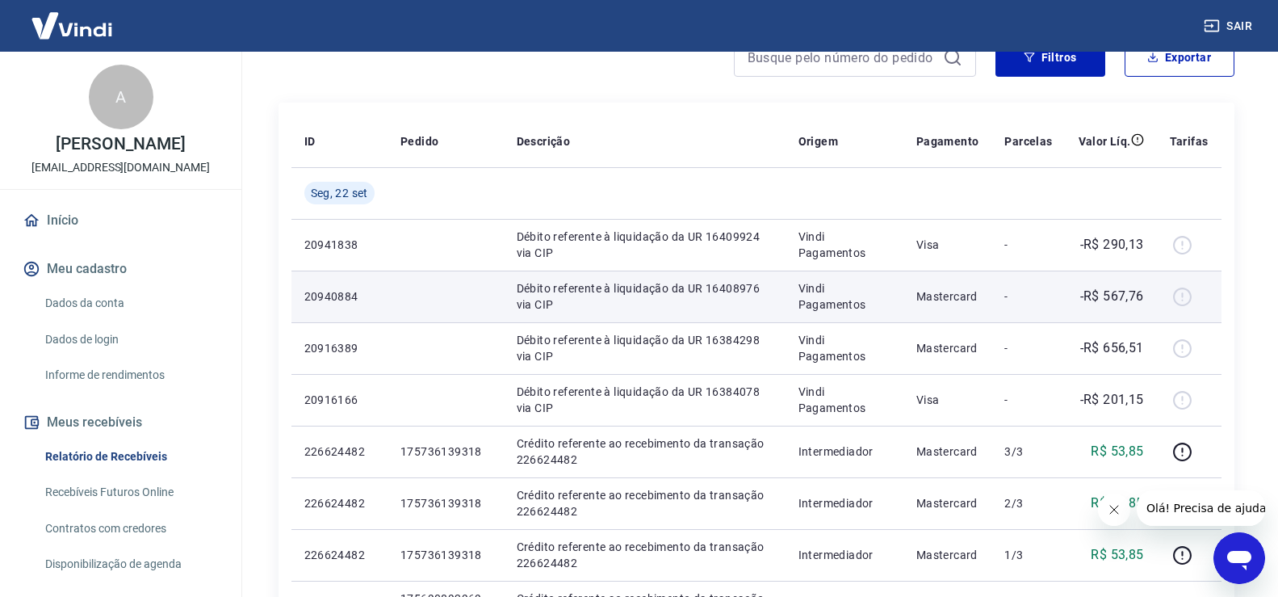
drag, startPoint x: 1183, startPoint y: 295, endPoint x: 1187, endPoint y: 310, distance: 14.9
click at [1185, 295] on div at bounding box center [1189, 296] width 39 height 26
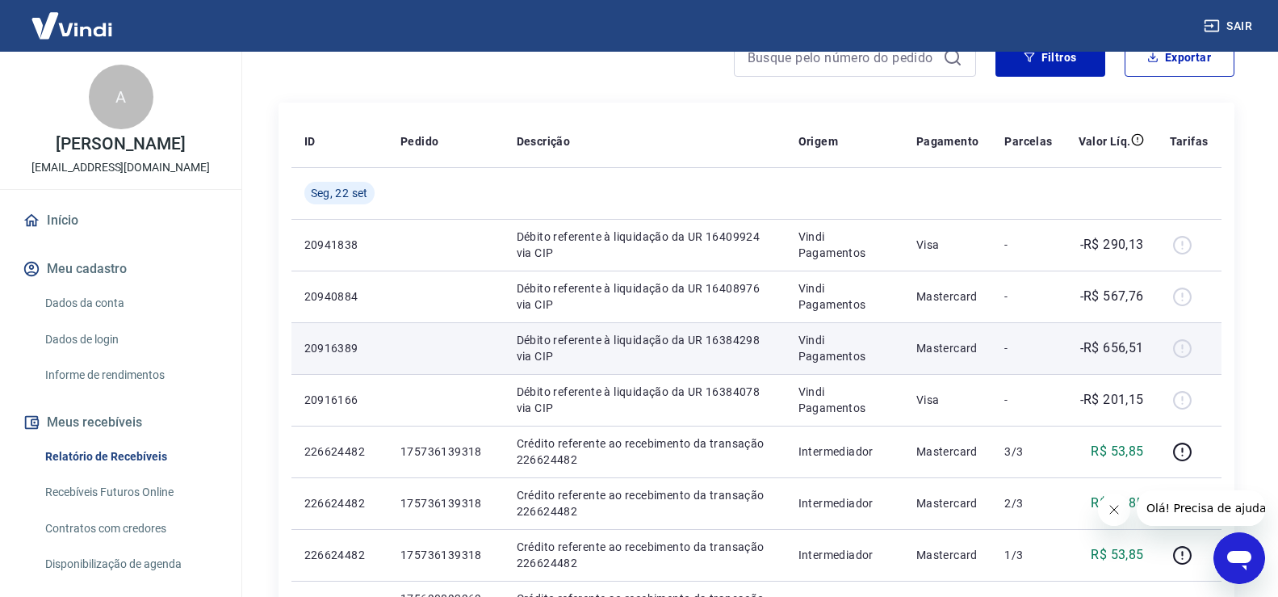
click at [1185, 348] on div at bounding box center [1189, 348] width 39 height 26
